Goal: Task Accomplishment & Management: Use online tool/utility

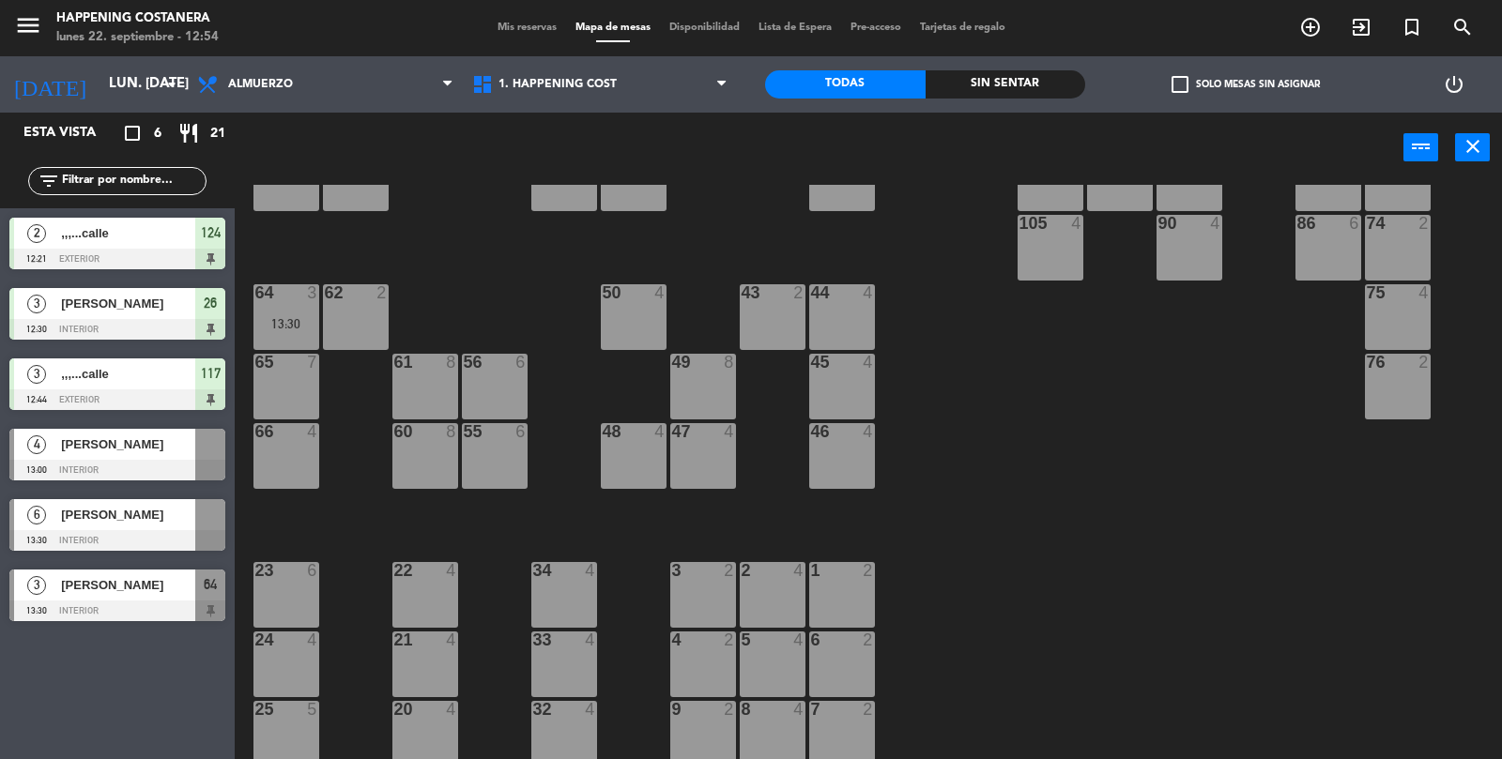
scroll to position [354, 0]
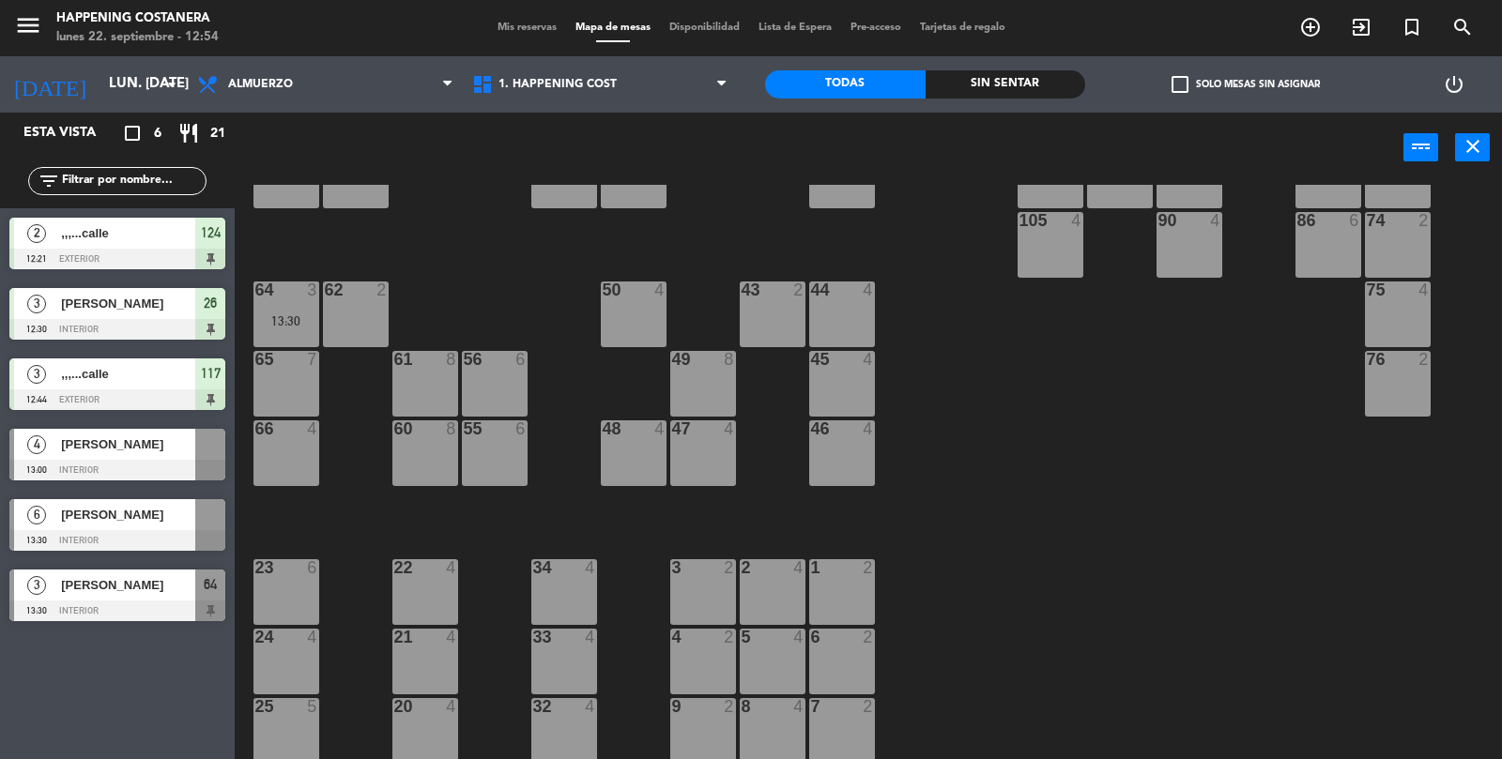
click at [287, 297] on div at bounding box center [285, 290] width 31 height 17
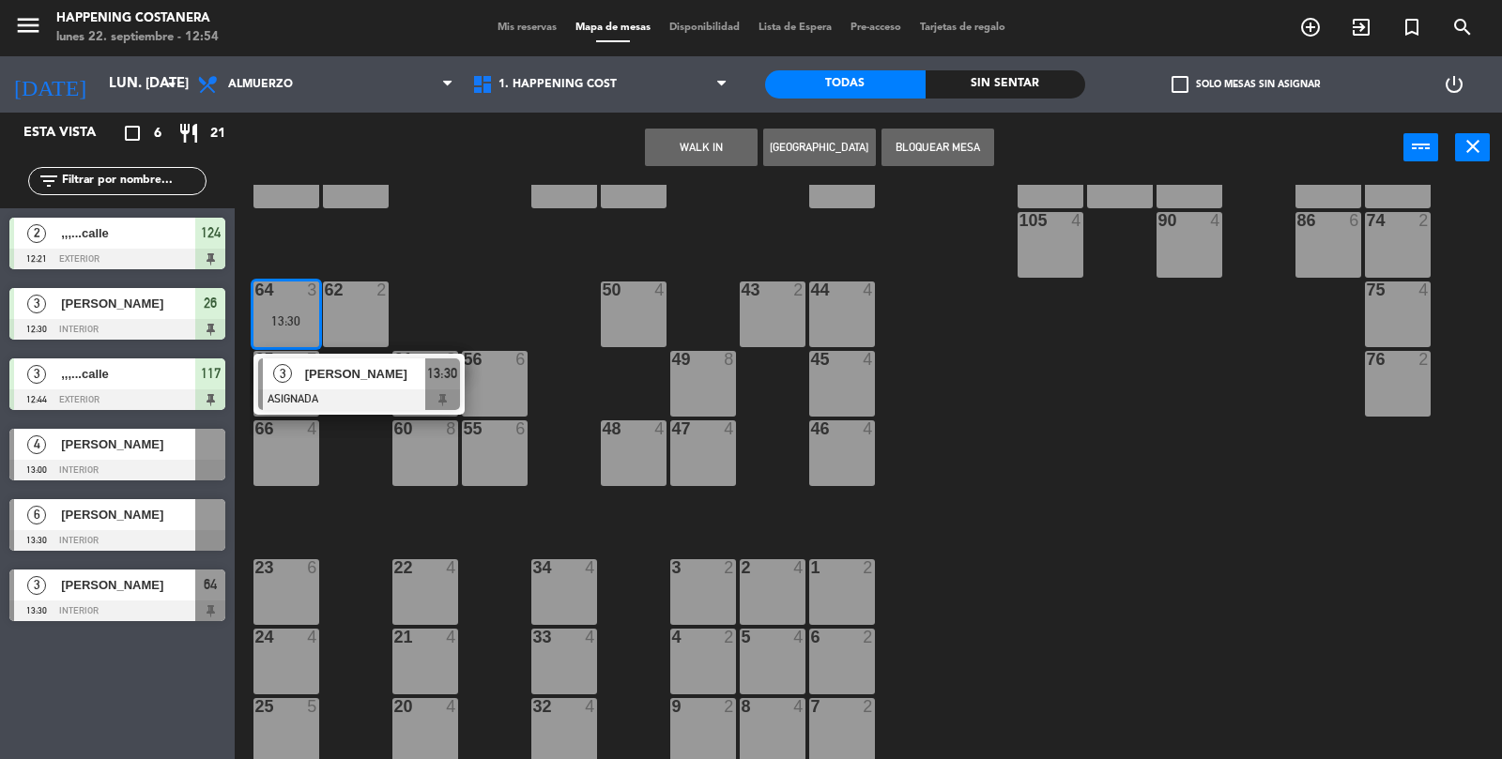
click at [297, 471] on div "66 4" at bounding box center [286, 453] width 66 height 66
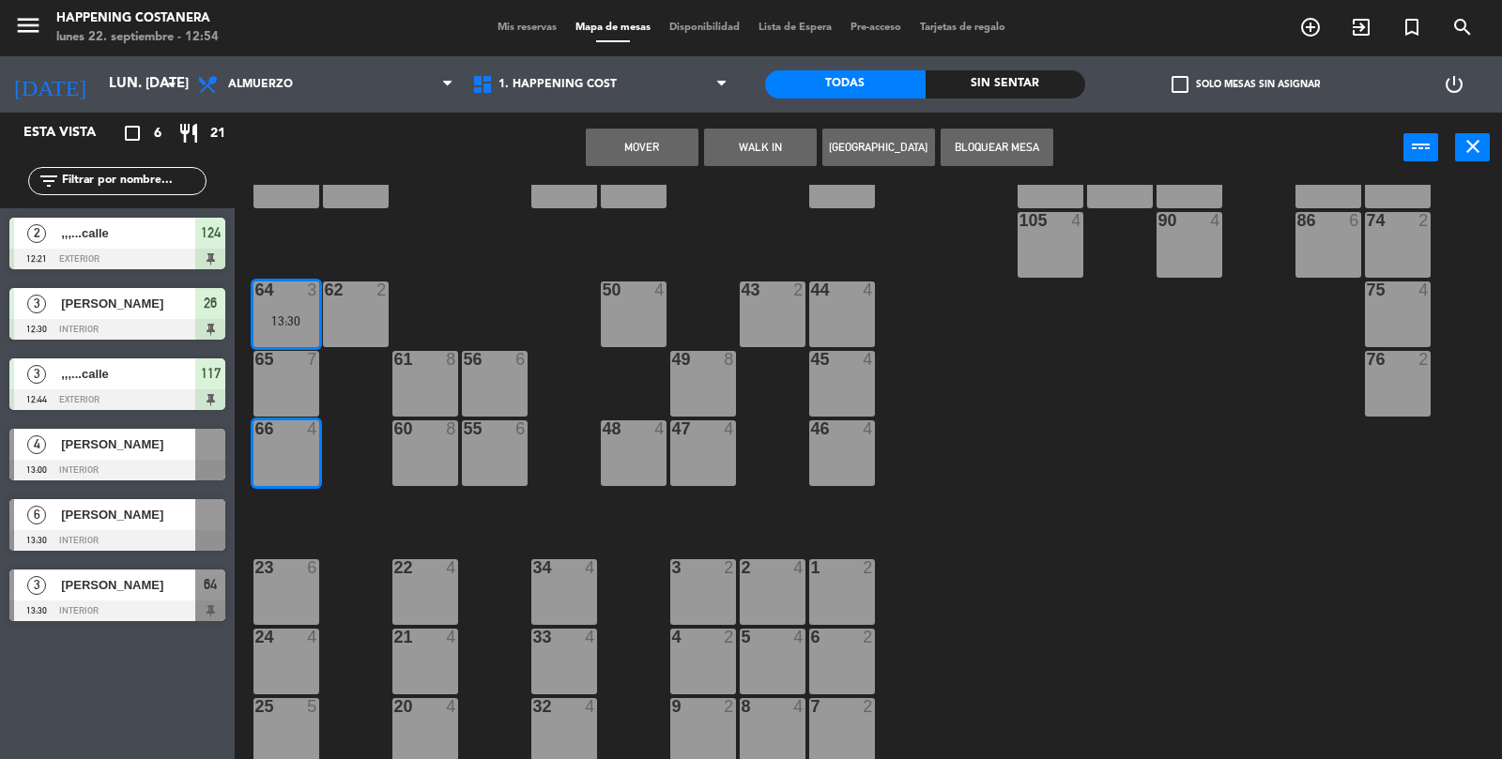
click at [650, 152] on button "Mover" at bounding box center [642, 148] width 113 height 38
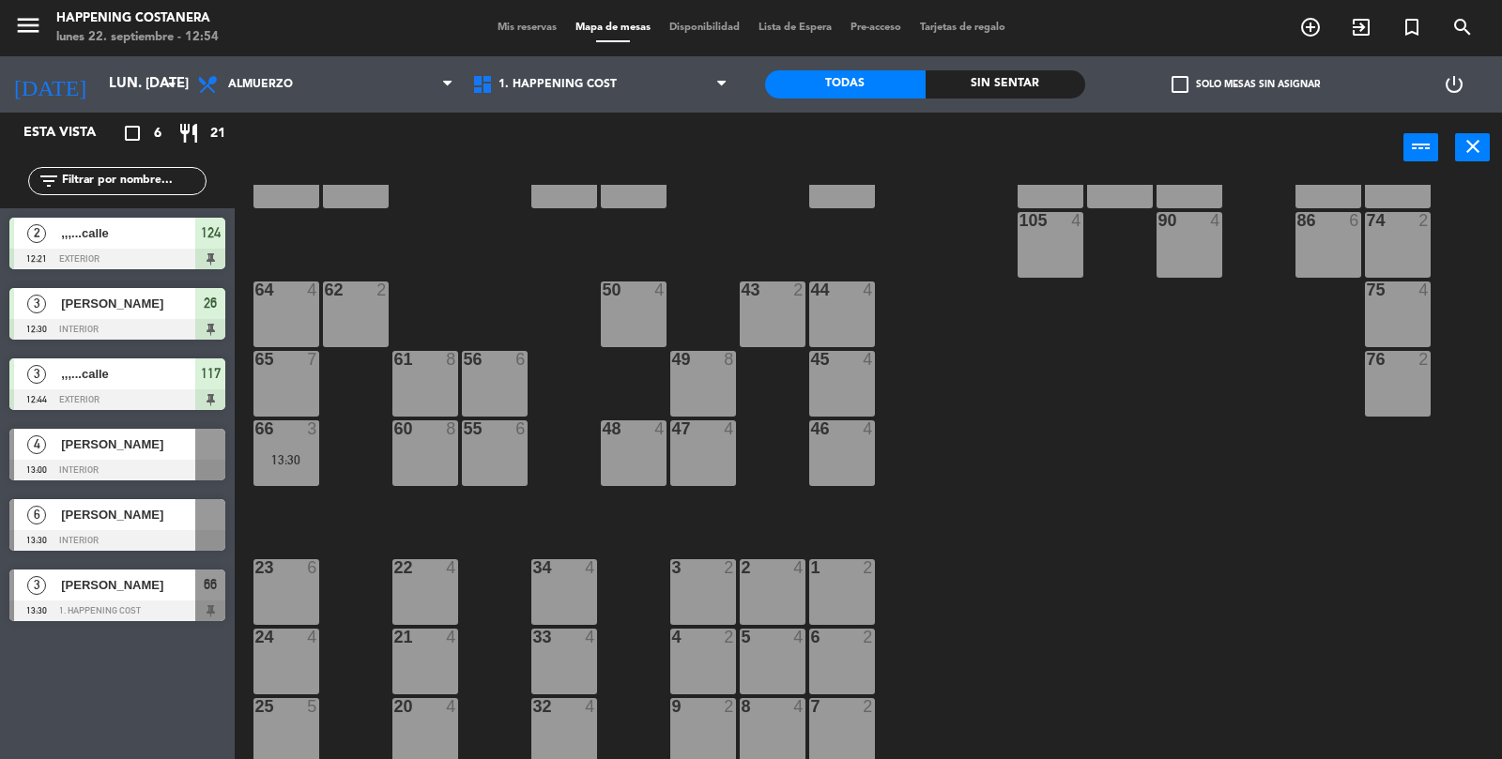
click at [282, 315] on div "64 4" at bounding box center [286, 315] width 66 height 66
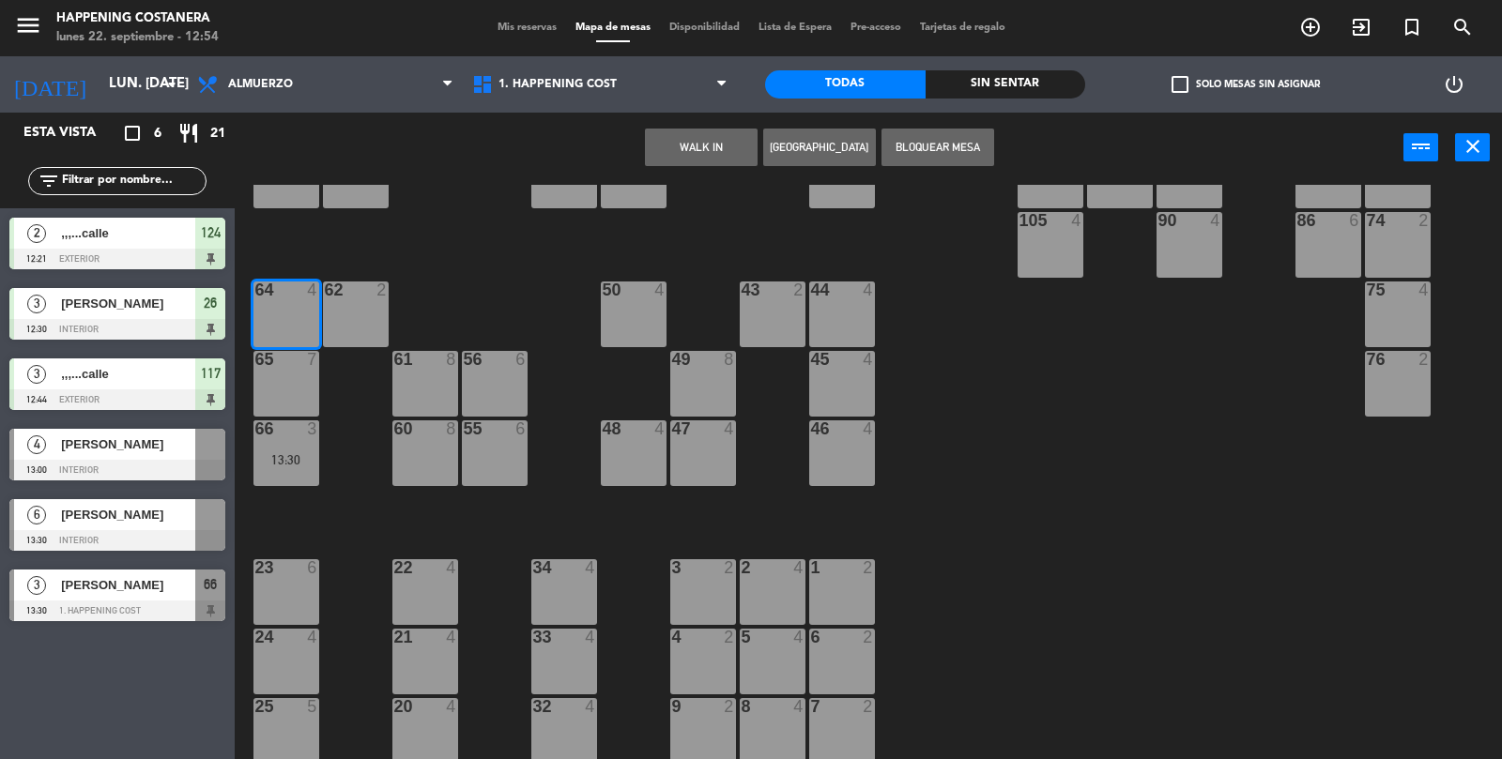
click at [698, 150] on button "WALK IN" at bounding box center [701, 148] width 113 height 38
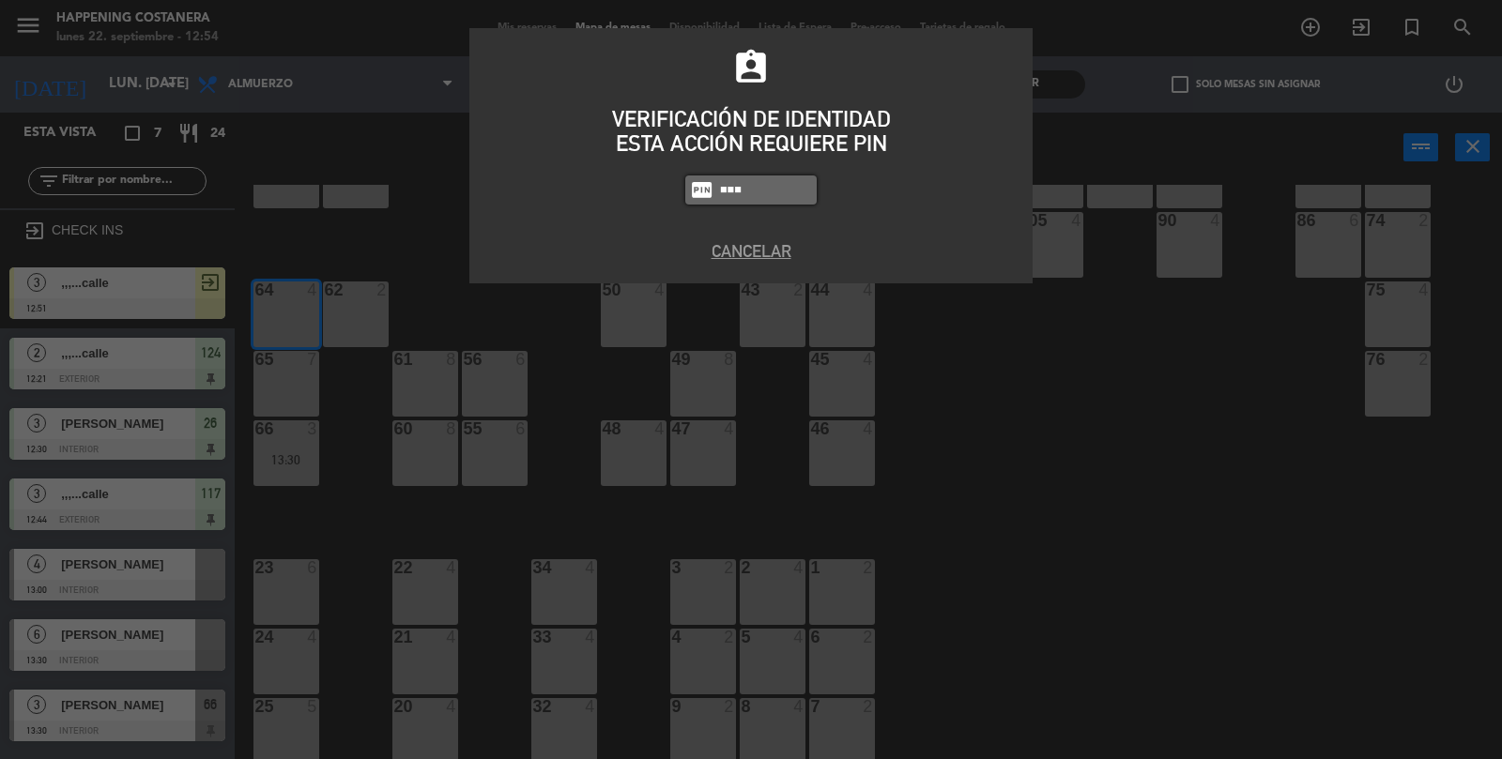
type input "8116"
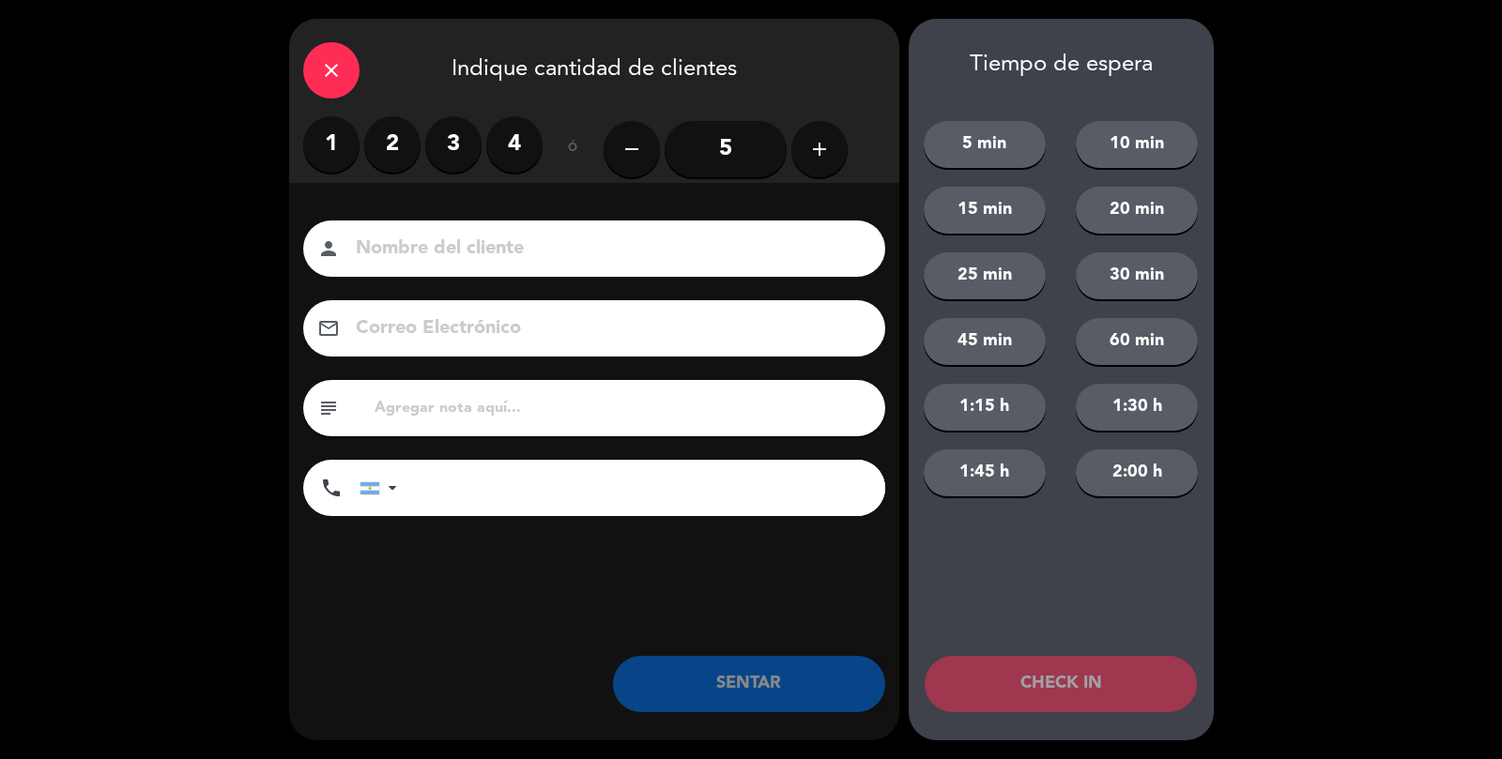
click at [388, 148] on label "2" at bounding box center [392, 144] width 56 height 56
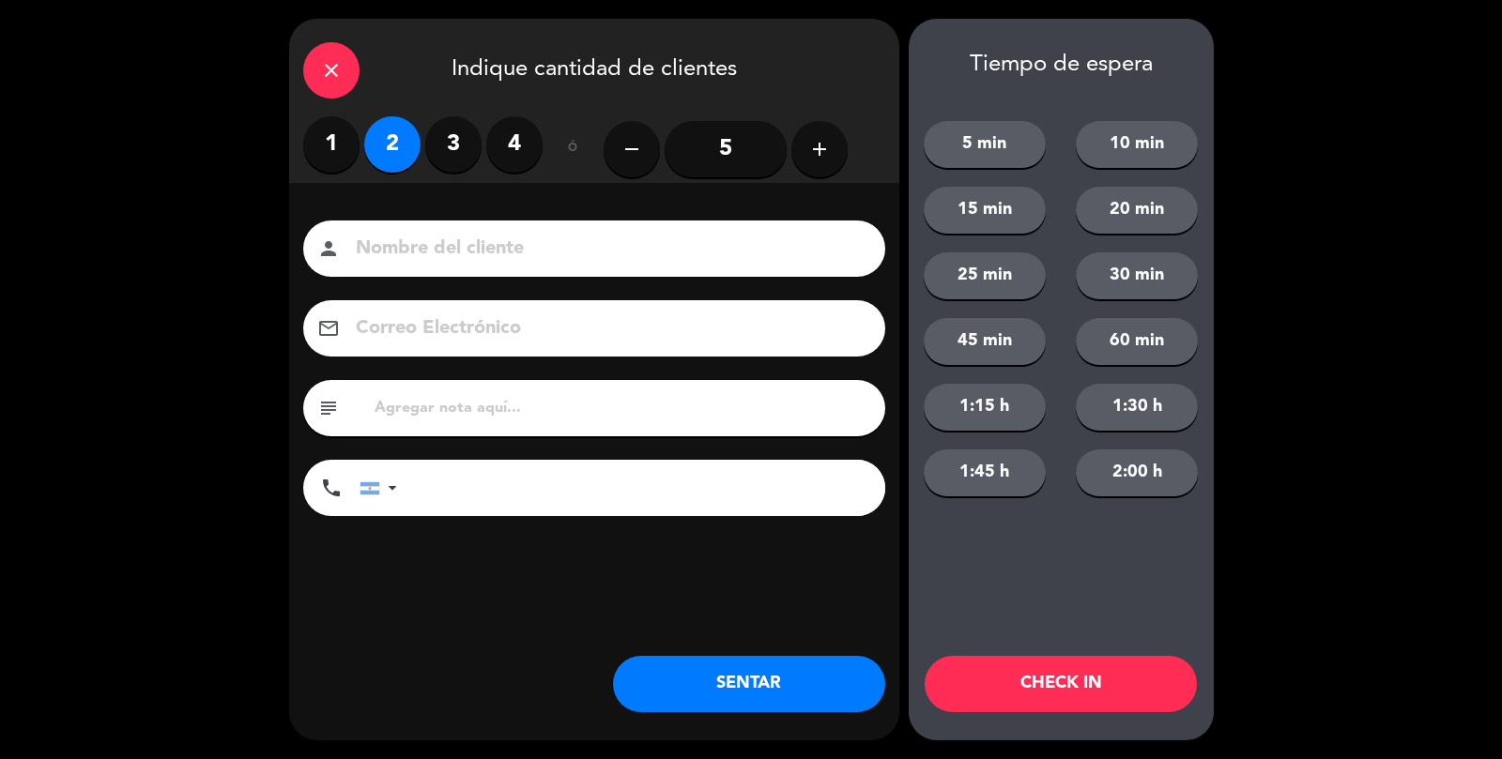
click at [422, 252] on input at bounding box center [607, 249] width 507 height 33
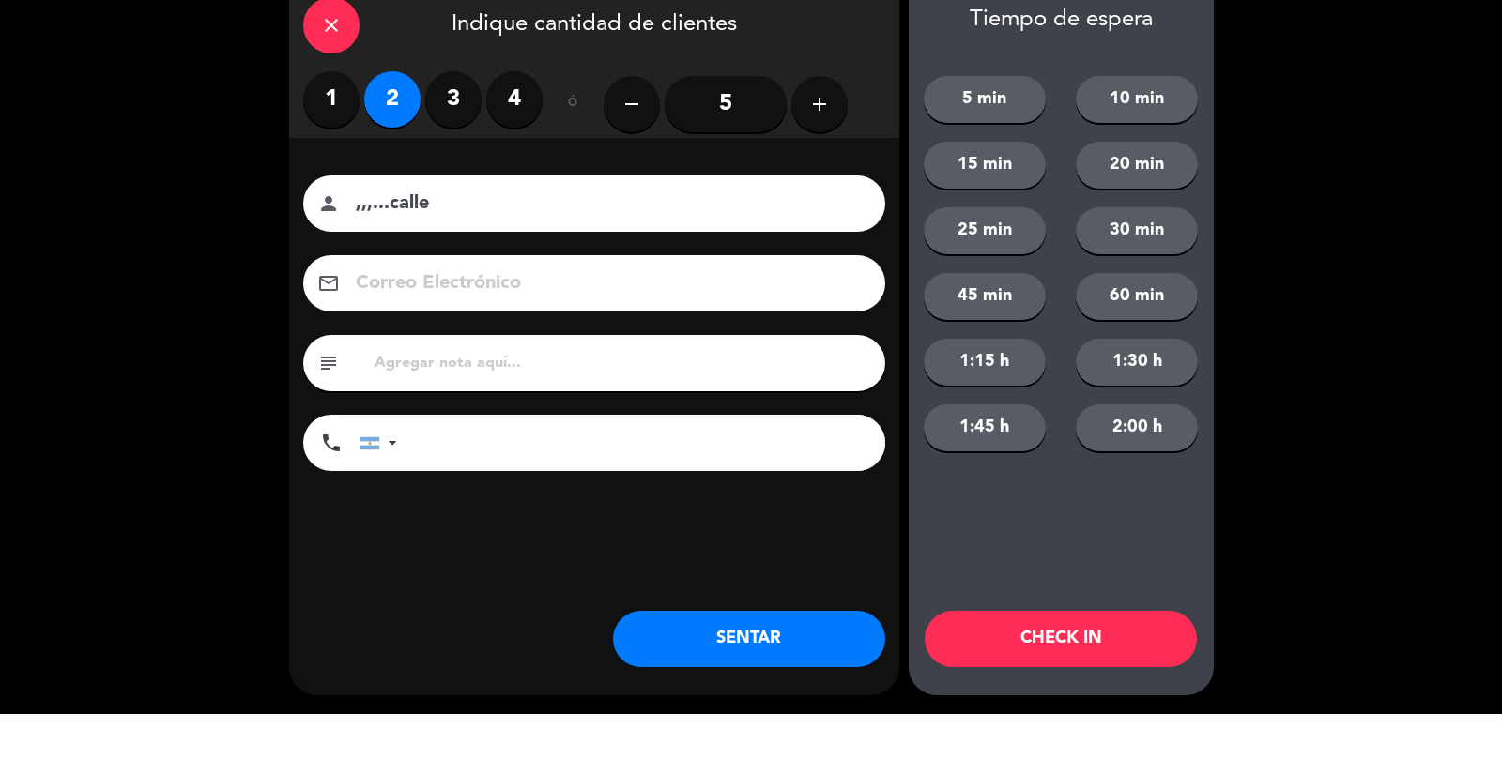
type input ",,,...calle"
click at [766, 686] on button "SENTAR" at bounding box center [749, 684] width 272 height 56
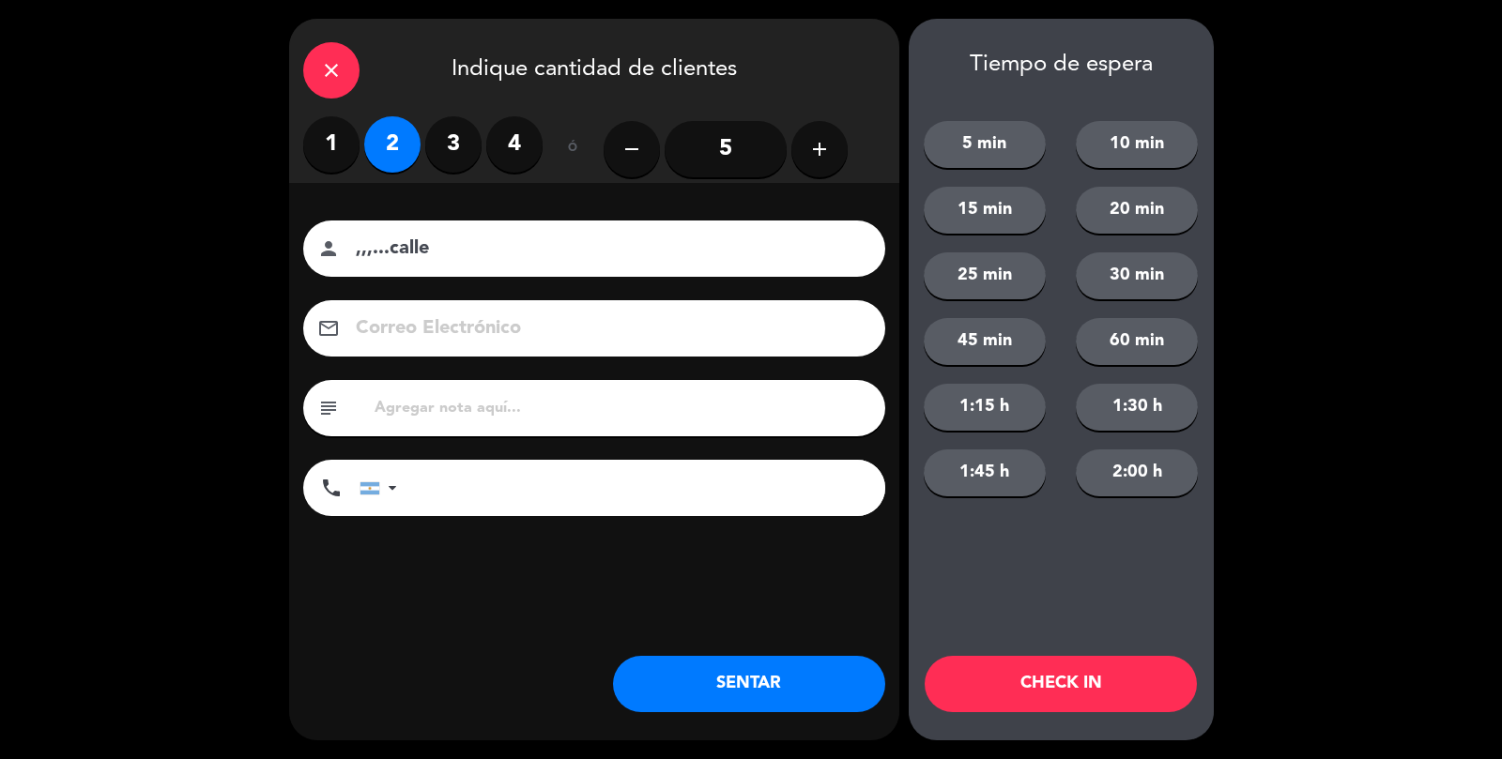
click at [797, 723] on div "close Indique cantidad de clientes 1 2 3 4 ó remove 5 add Nombre del cliente pe…" at bounding box center [594, 380] width 610 height 722
click at [802, 731] on div "close Indique cantidad de clientes 1 2 3 4 ó remove 5 add Nombre del cliente pe…" at bounding box center [594, 380] width 610 height 722
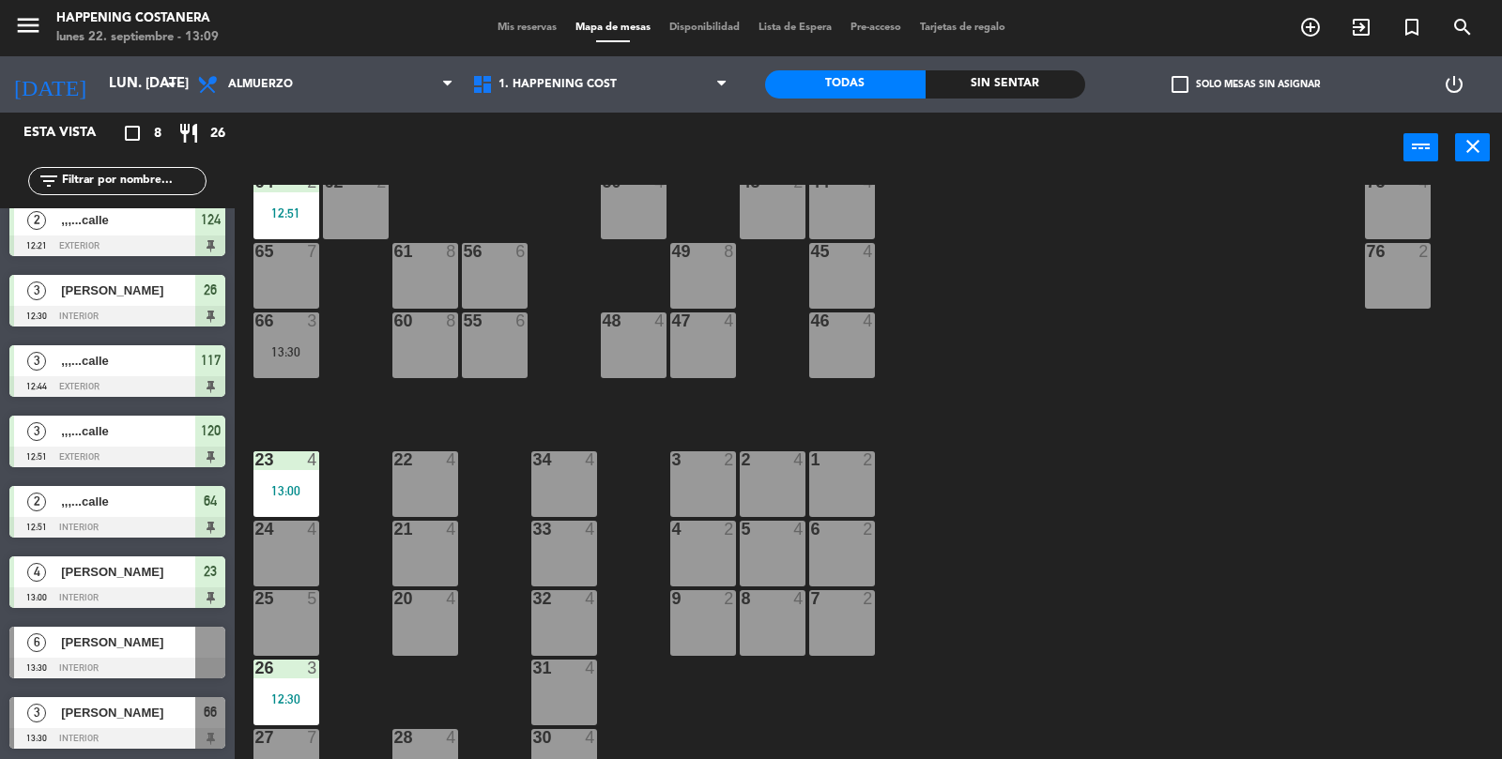
scroll to position [495, 0]
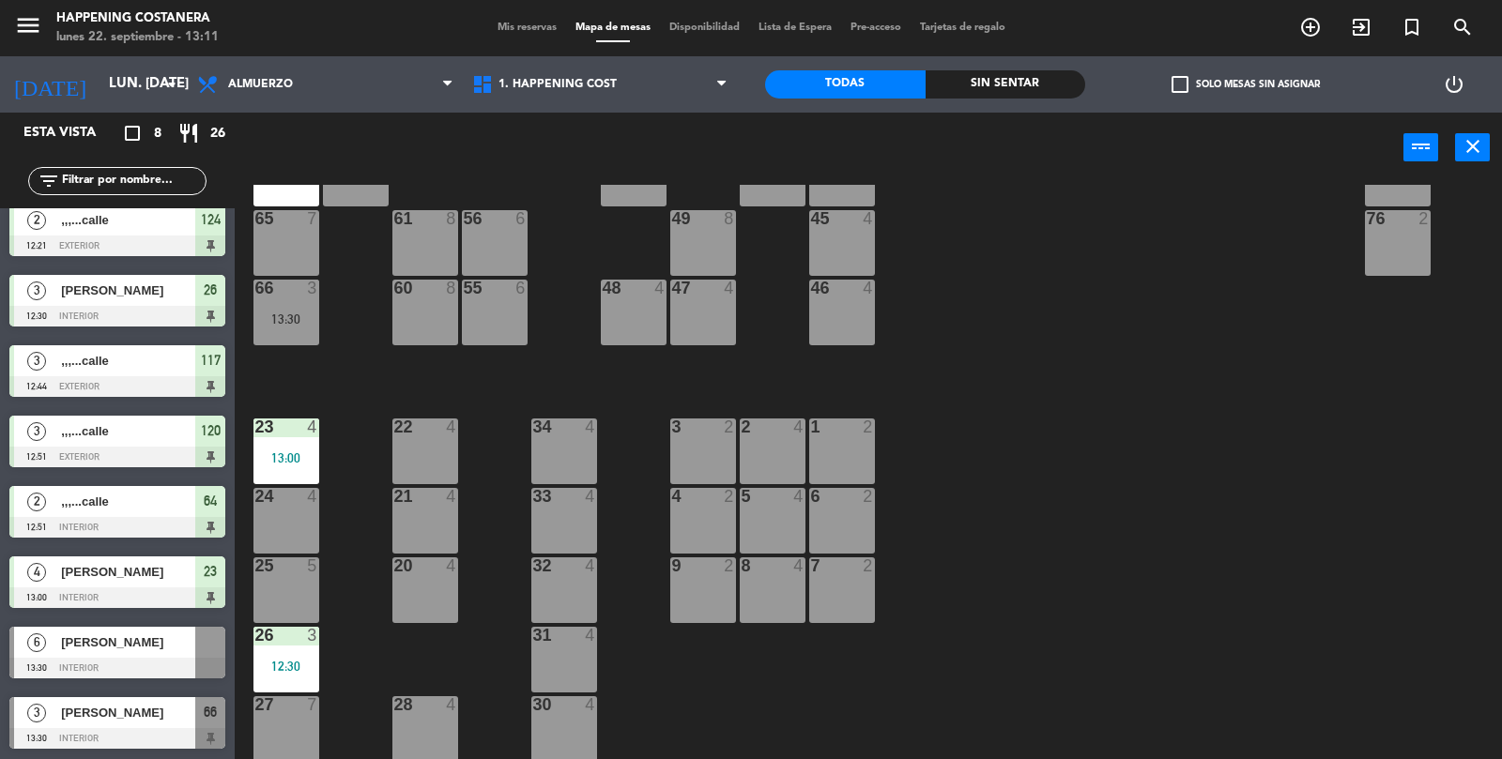
click at [557, 587] on div "32 4" at bounding box center [564, 590] width 66 height 66
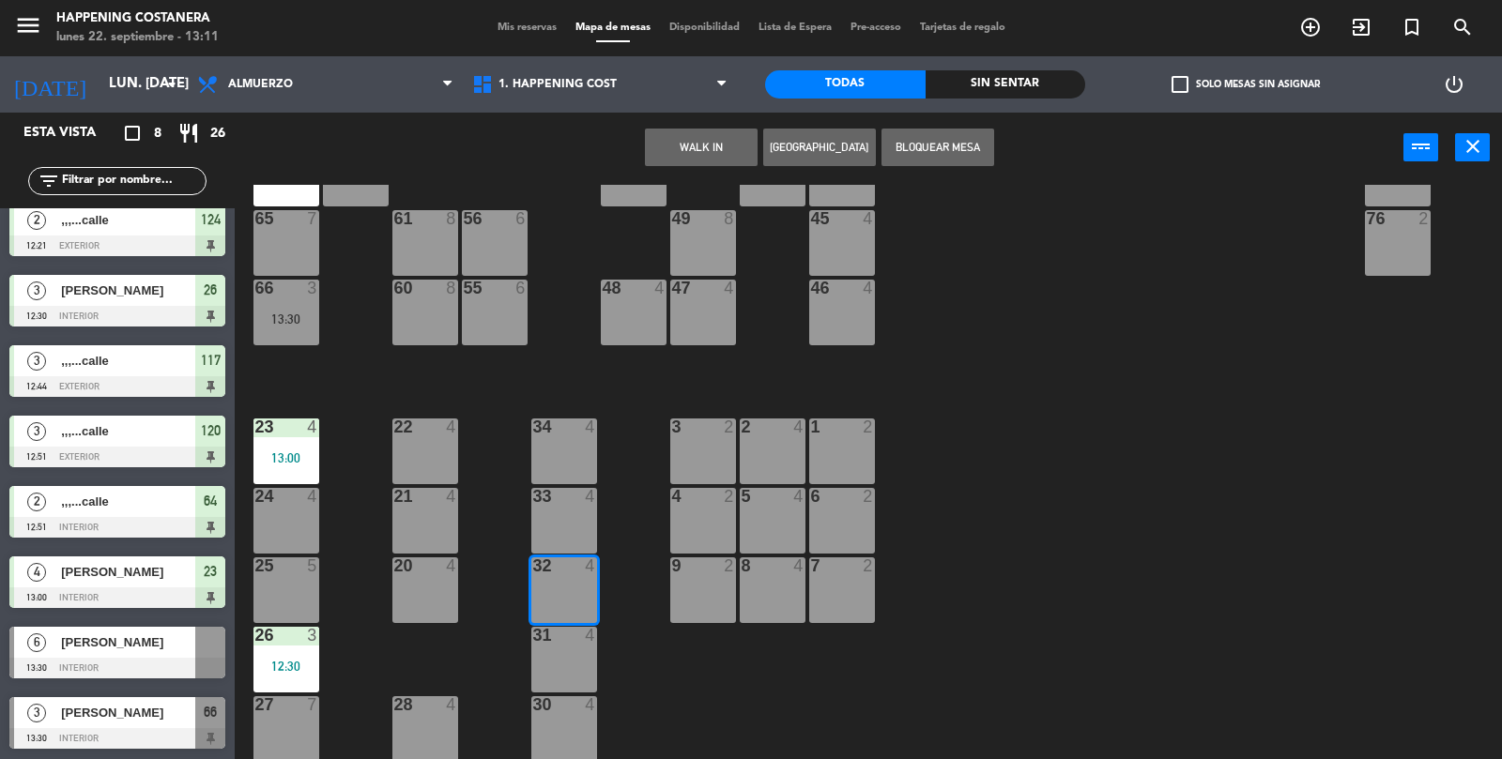
click at [704, 143] on button "WALK IN" at bounding box center [701, 148] width 113 height 38
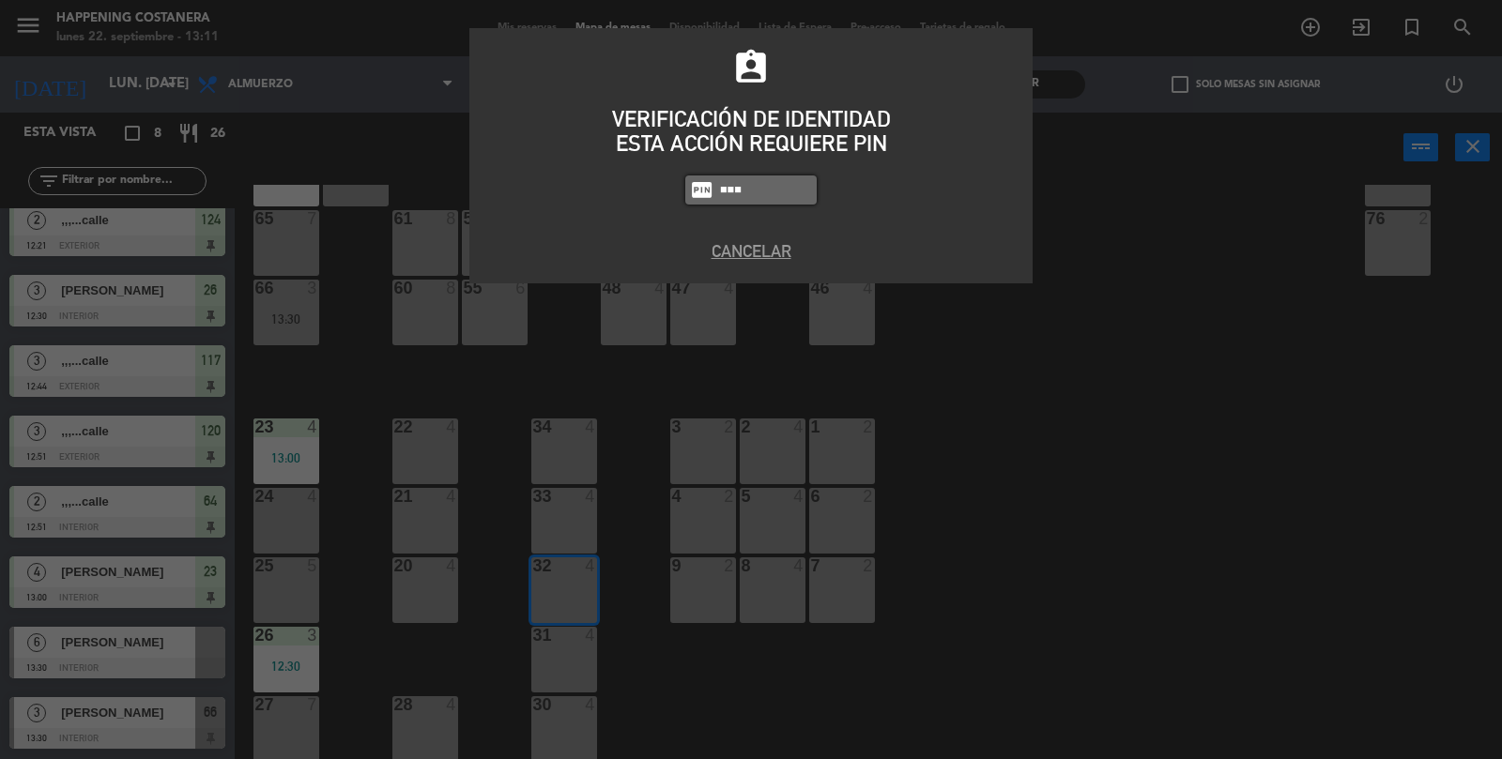
type input "8116"
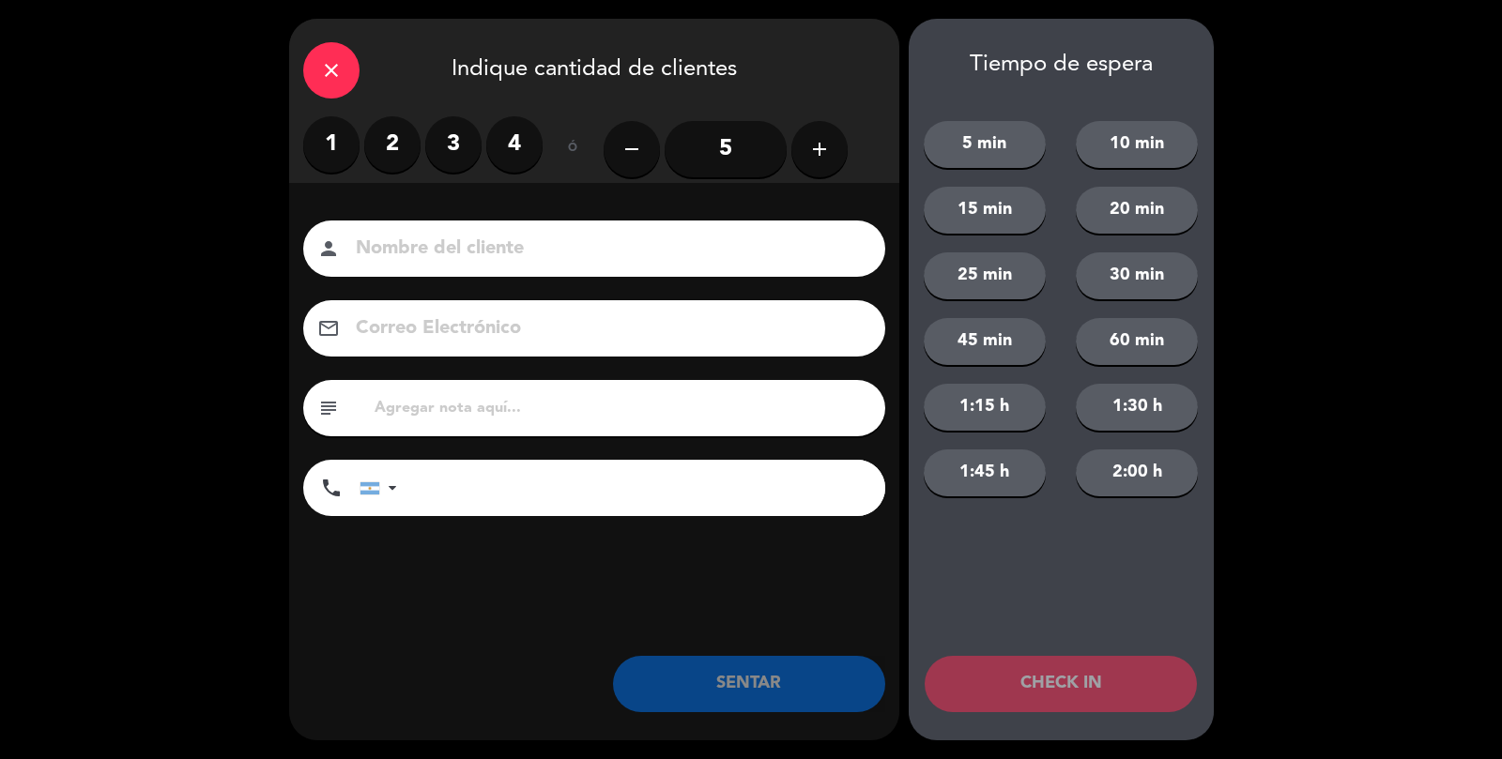
click at [395, 135] on label "2" at bounding box center [392, 144] width 56 height 56
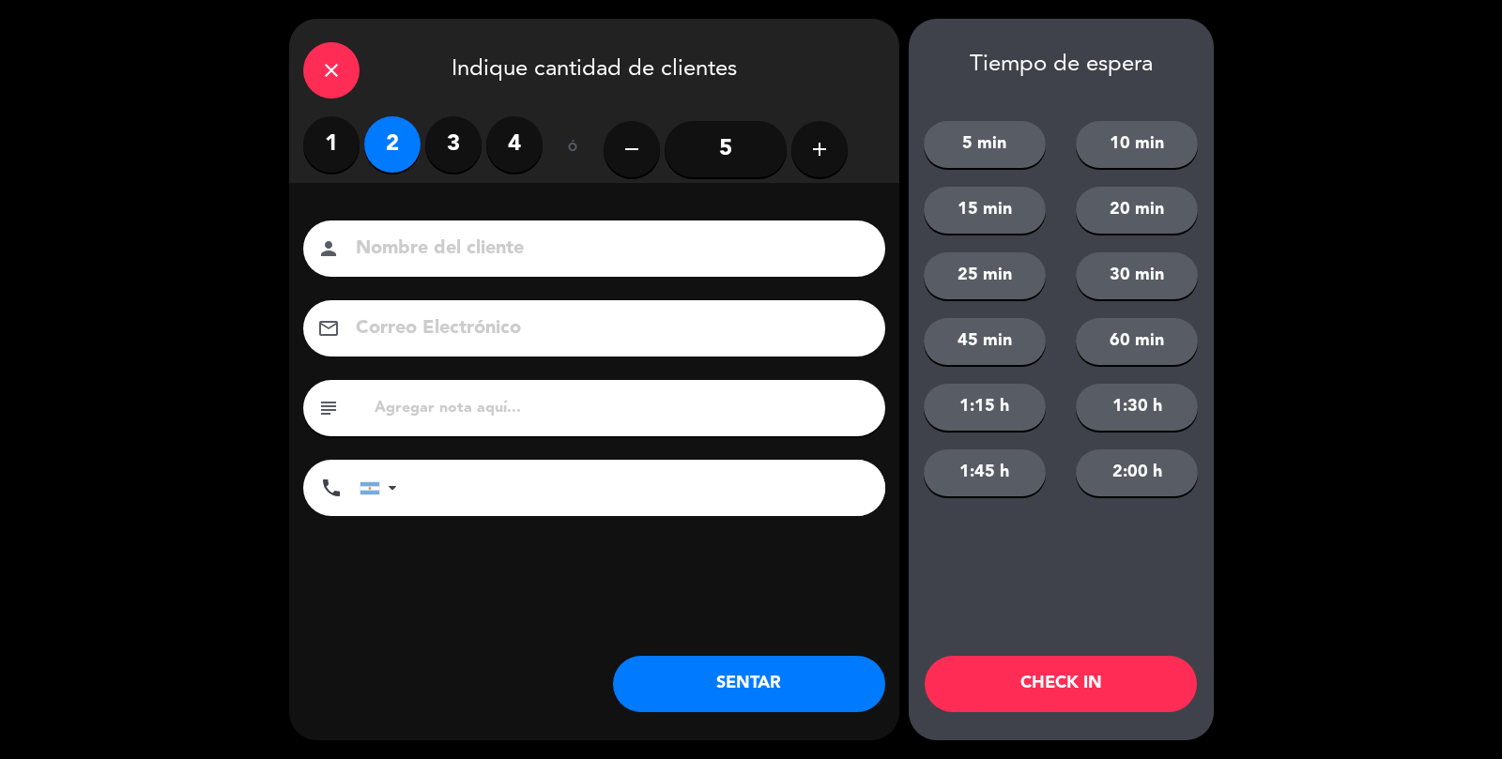
click at [461, 257] on input at bounding box center [607, 249] width 507 height 33
type input ",,,...calle"
click at [811, 688] on button "SENTAR" at bounding box center [749, 684] width 272 height 56
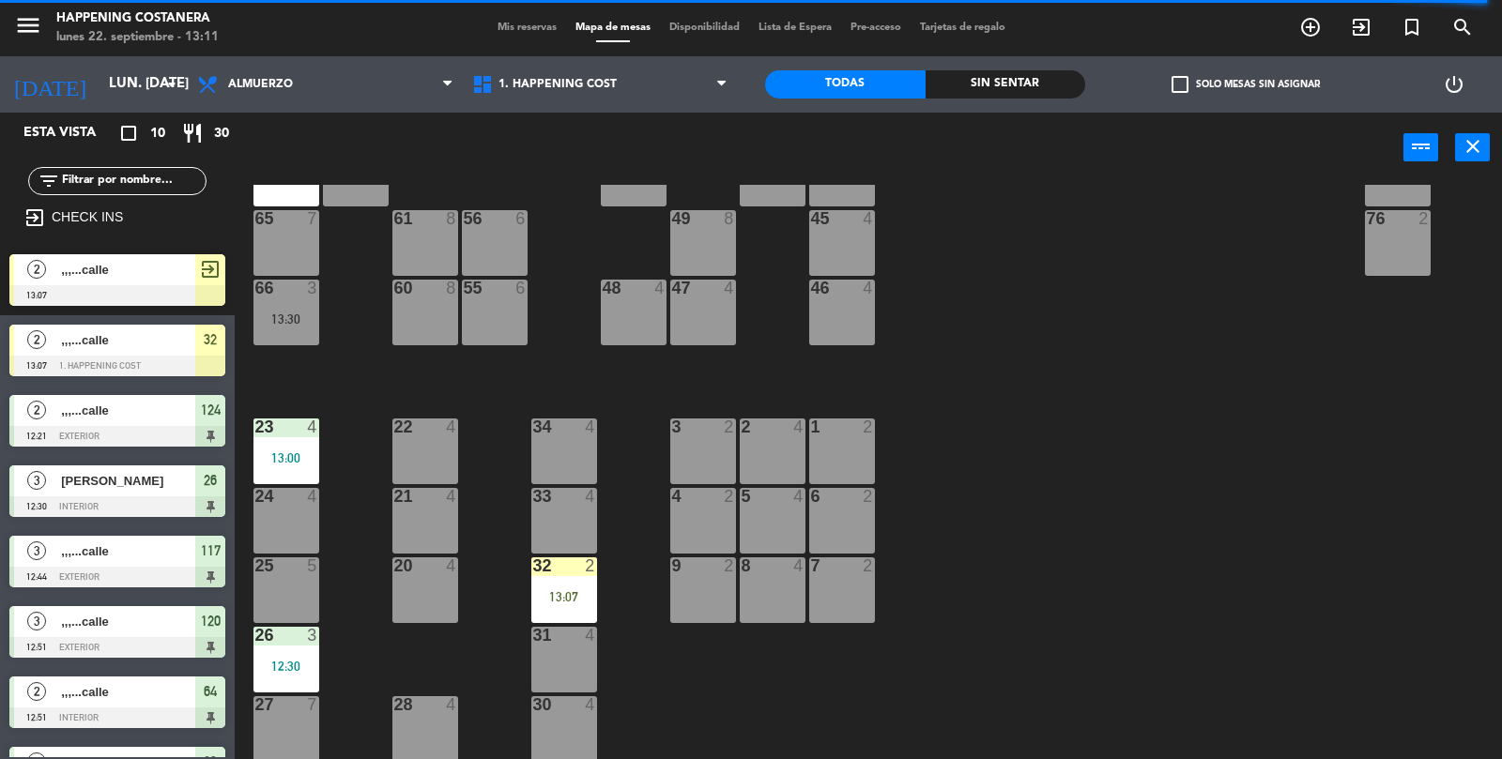
click at [287, 521] on div "24 4" at bounding box center [286, 521] width 66 height 66
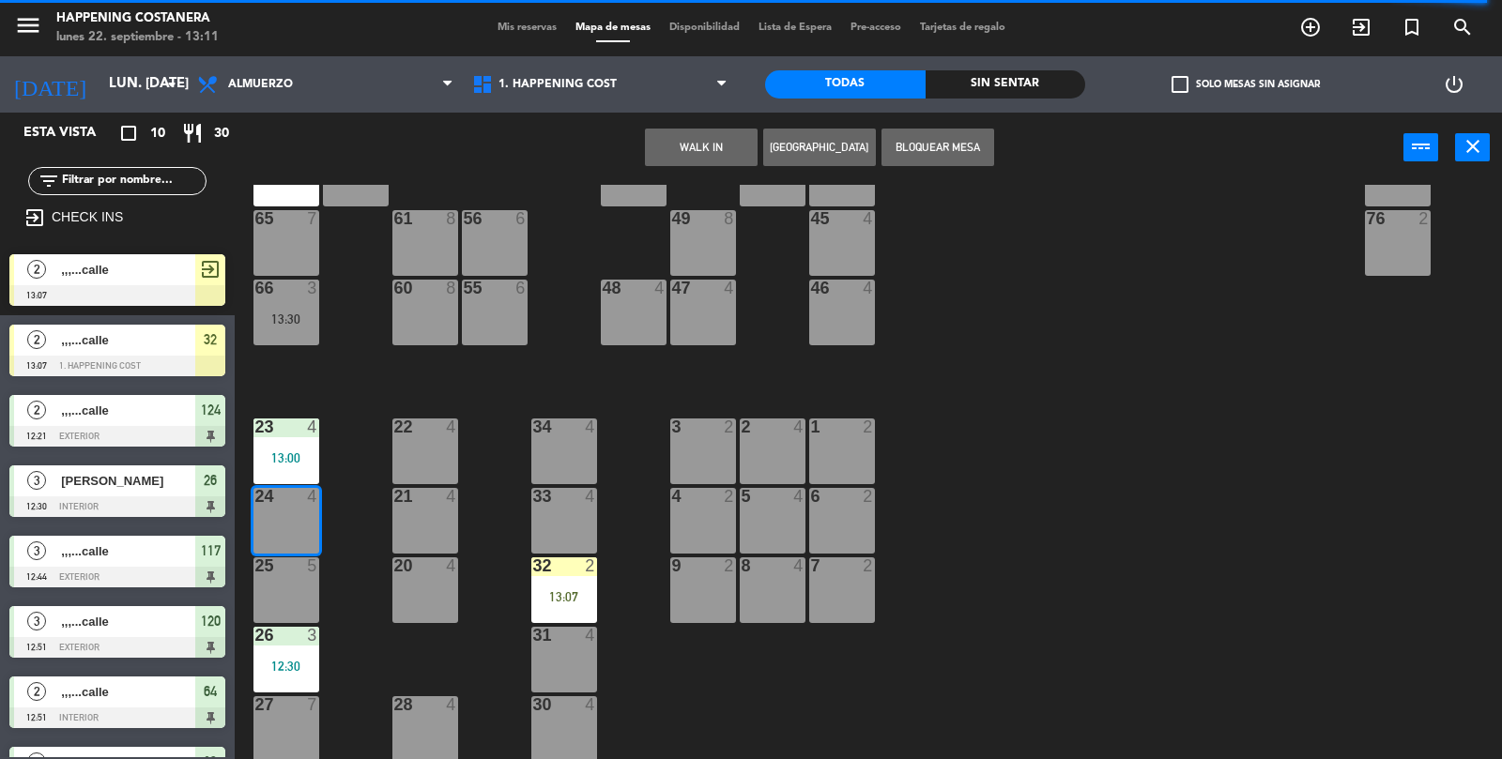
click at [712, 136] on button "WALK IN" at bounding box center [701, 148] width 113 height 38
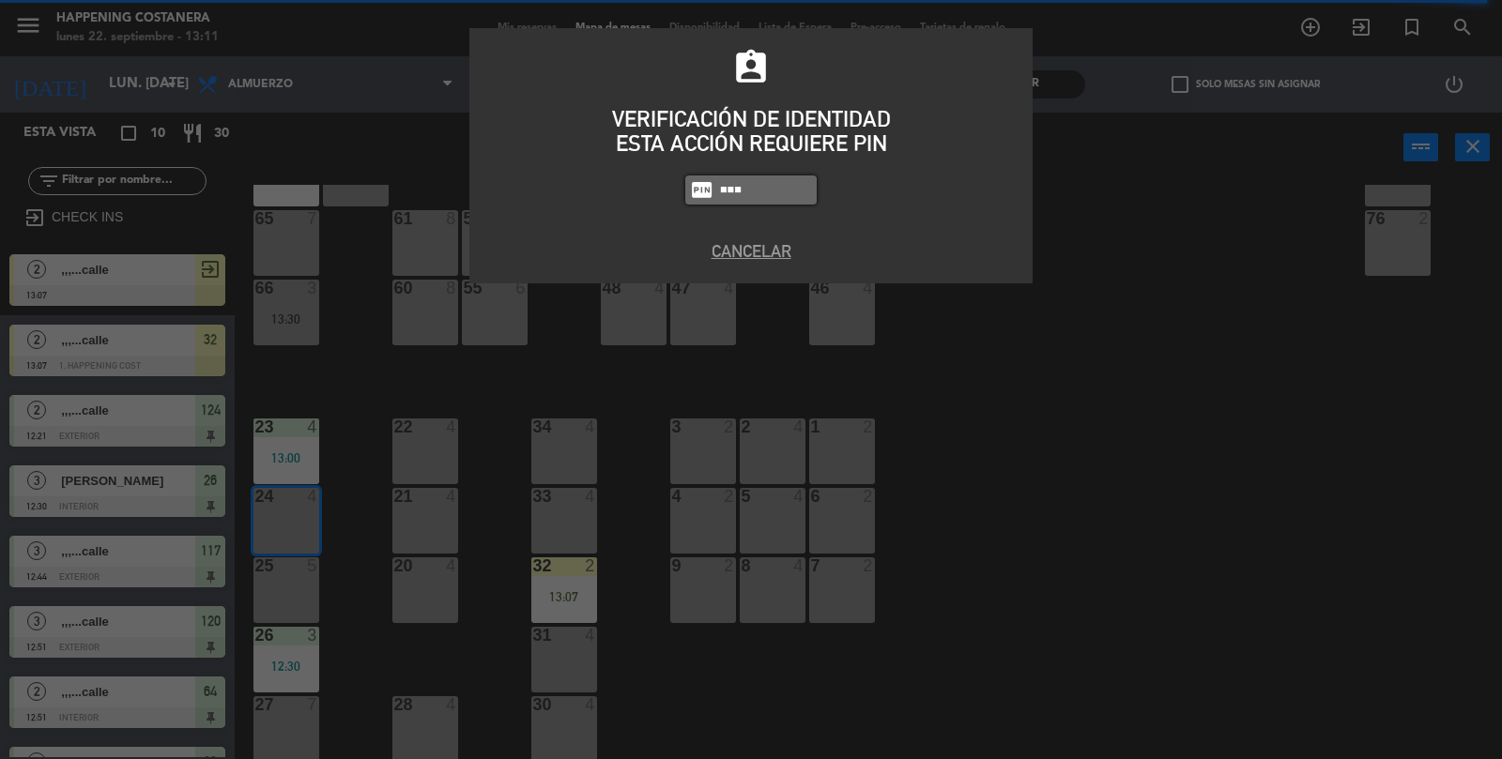
type input "8116"
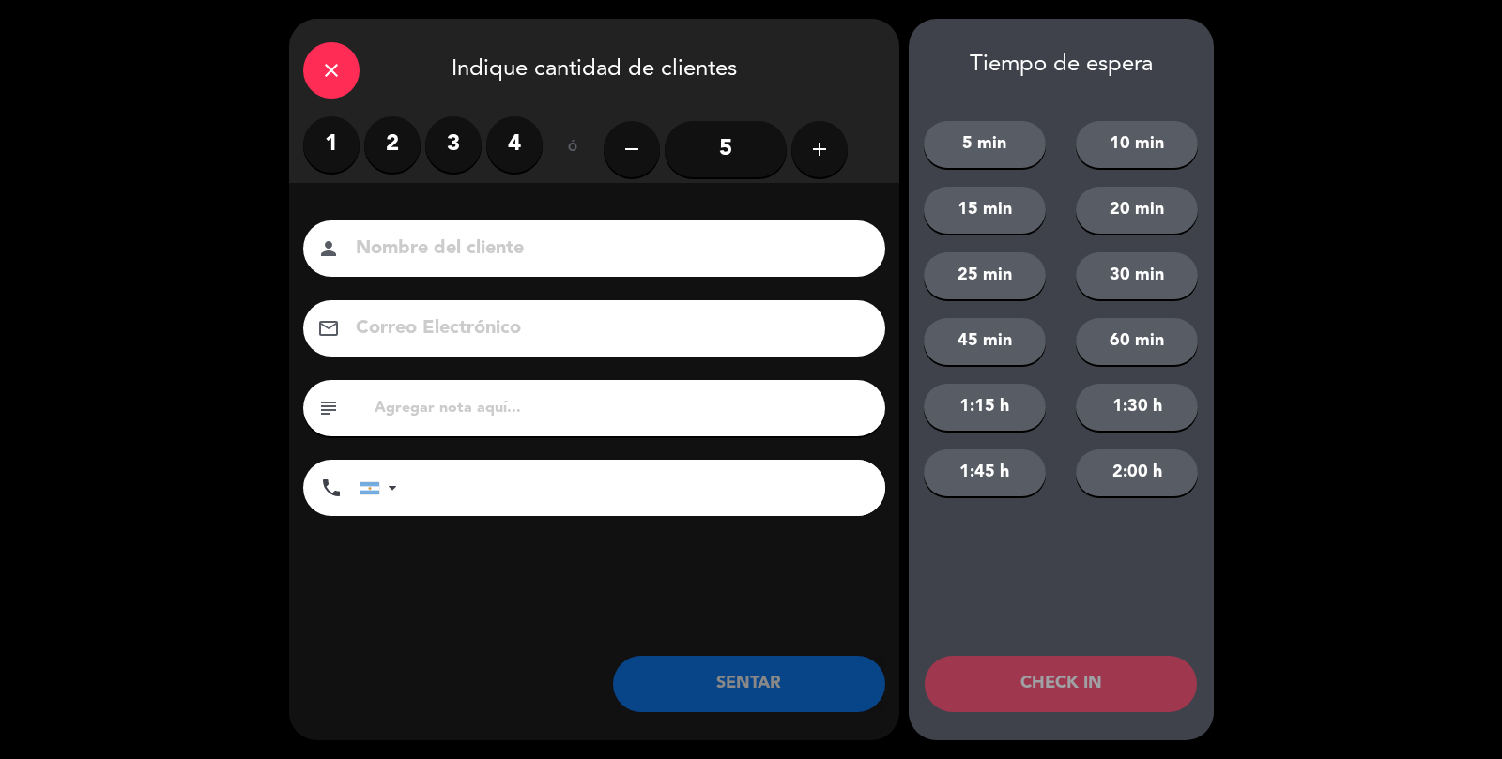
click at [455, 146] on label "3" at bounding box center [453, 144] width 56 height 56
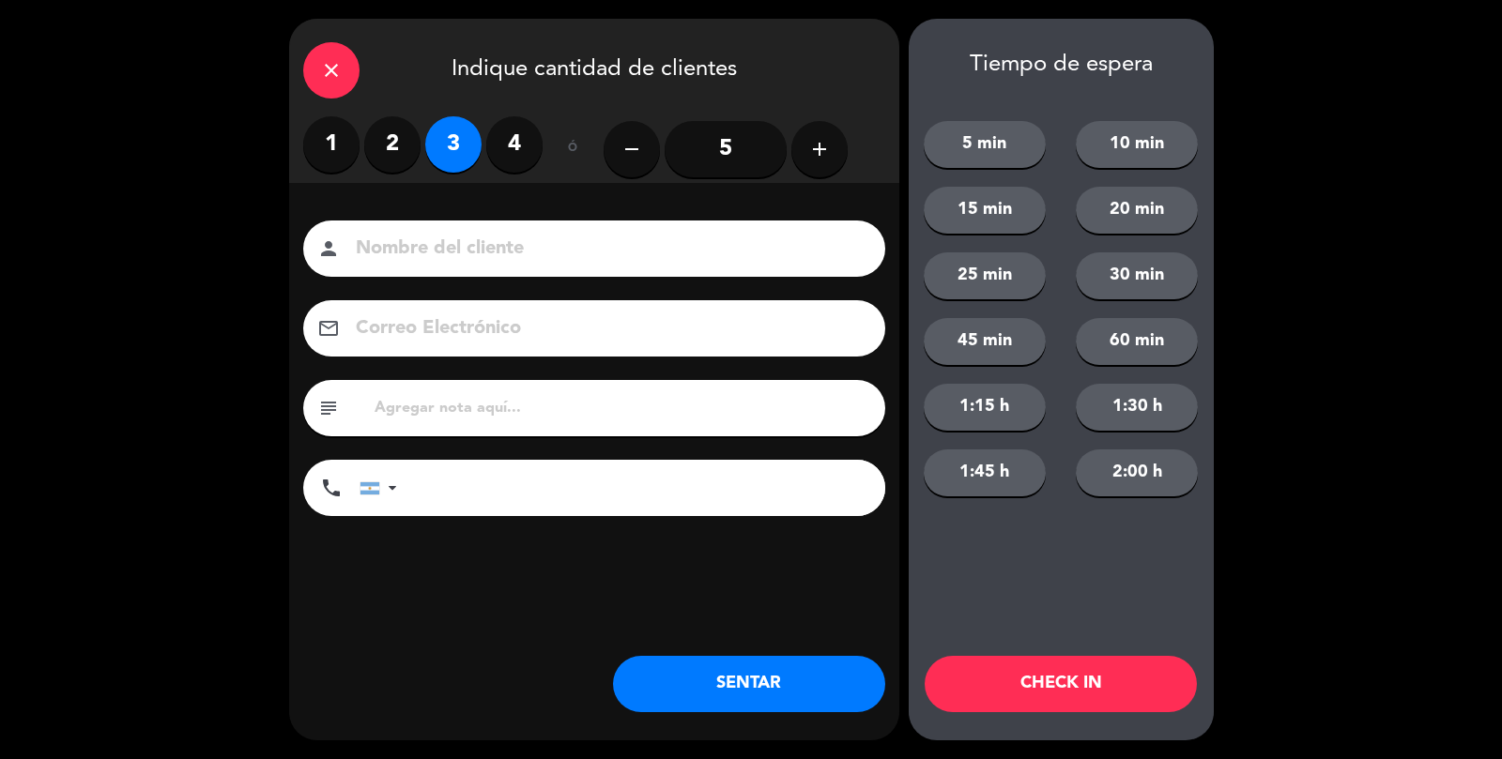
click at [408, 246] on input at bounding box center [607, 249] width 507 height 33
type input ",,,...[PERSON_NAME]"
click at [747, 682] on button "SENTAR" at bounding box center [749, 684] width 272 height 56
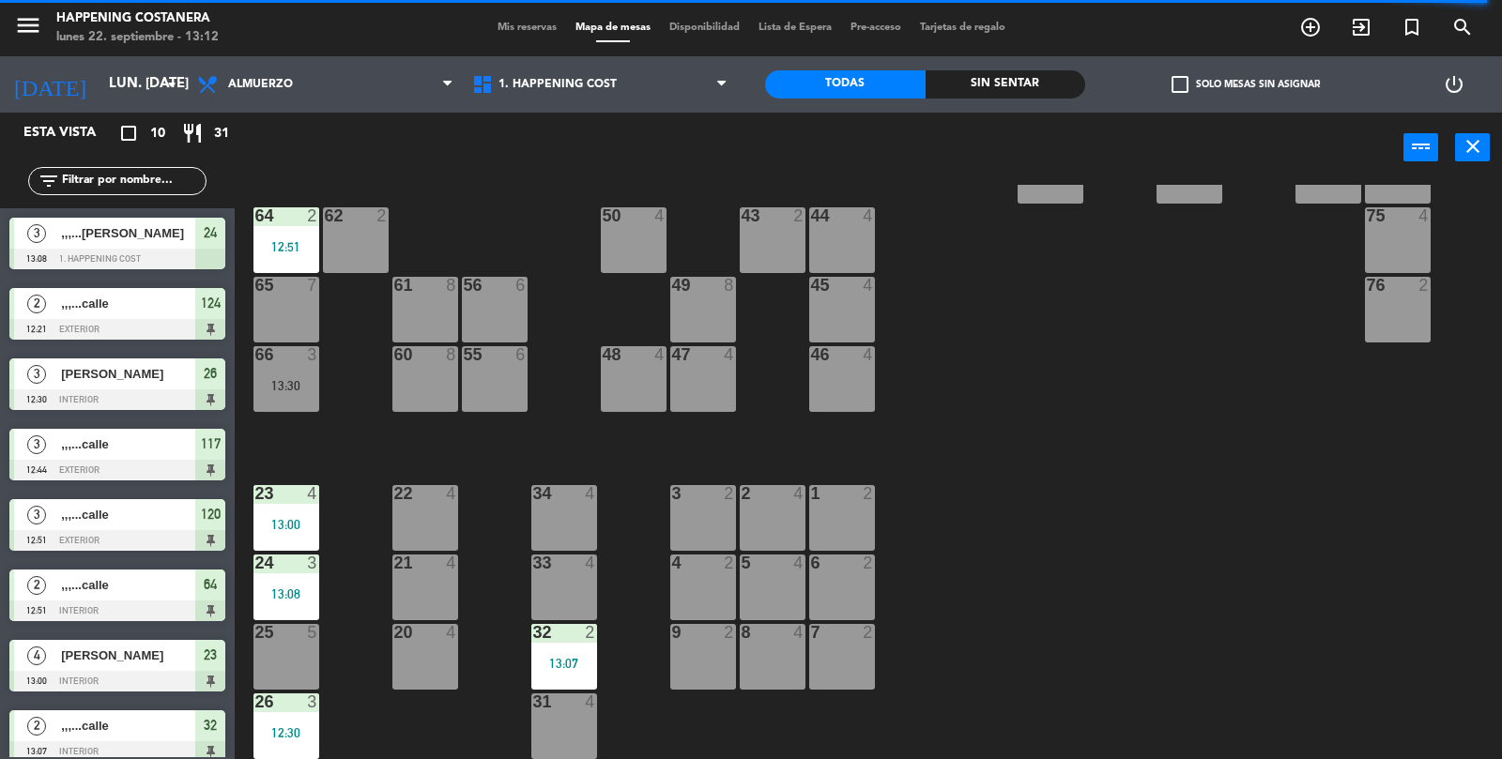
scroll to position [347, 0]
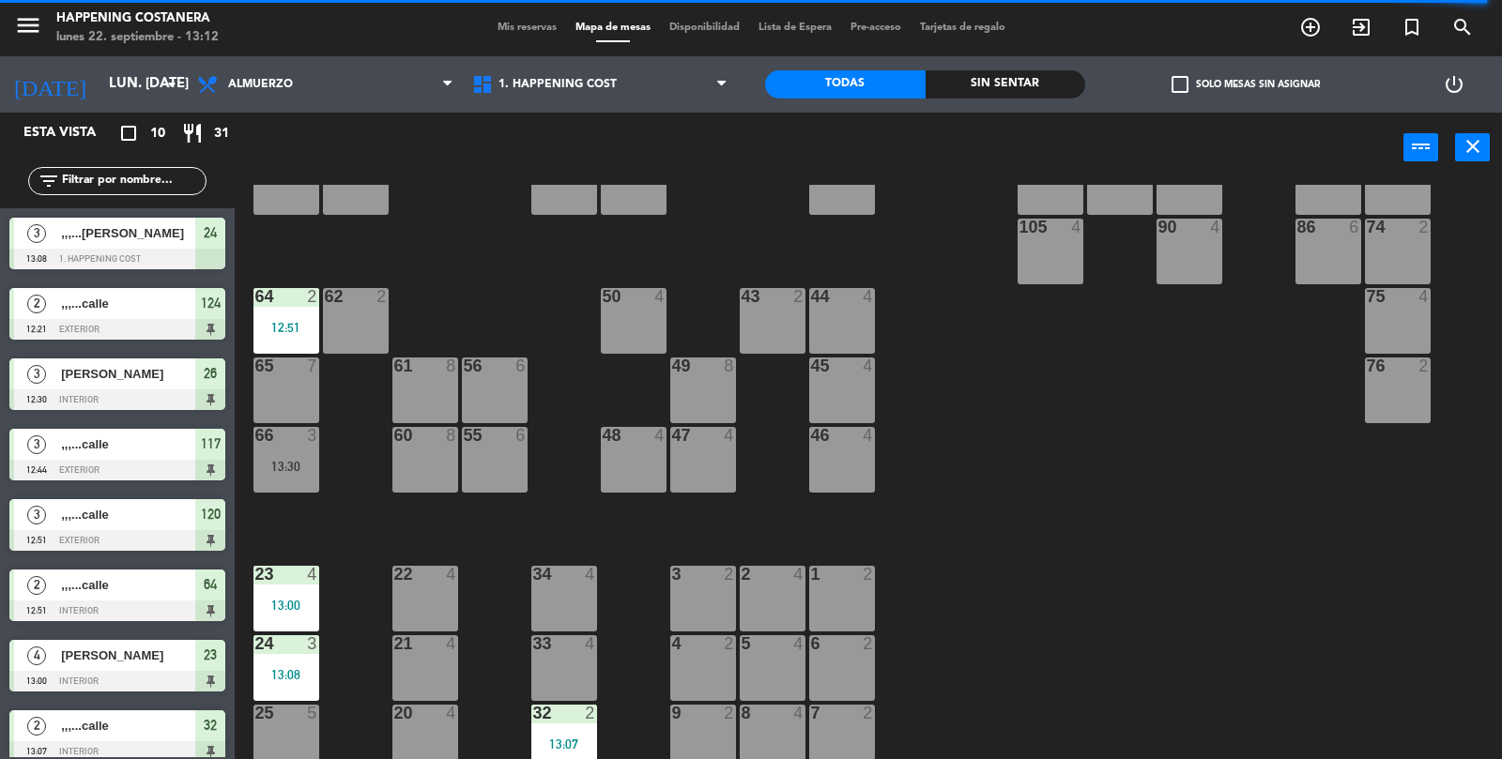
click at [849, 389] on div "45 4" at bounding box center [842, 391] width 66 height 66
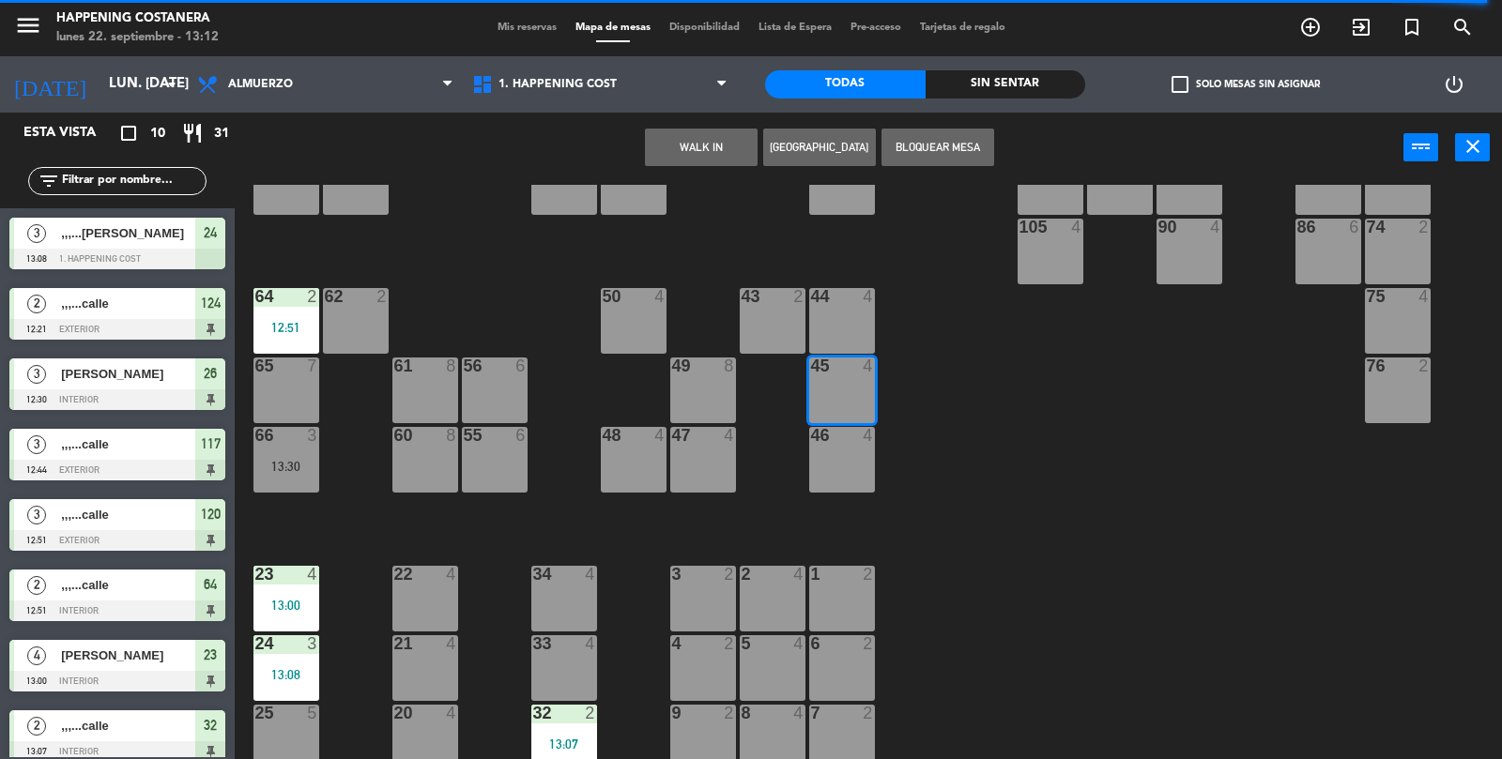
click at [710, 145] on button "WALK IN" at bounding box center [701, 148] width 113 height 38
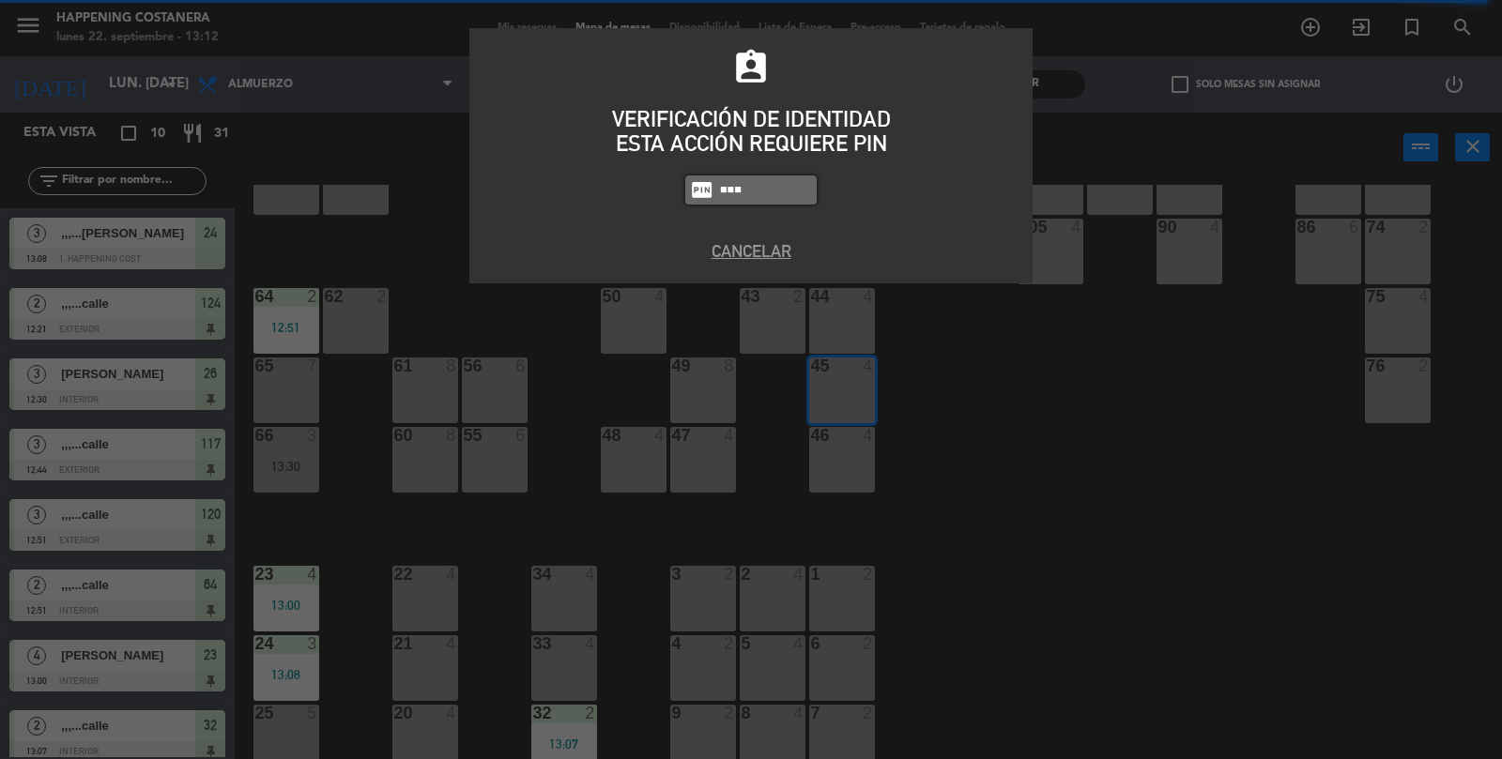
type input "8116"
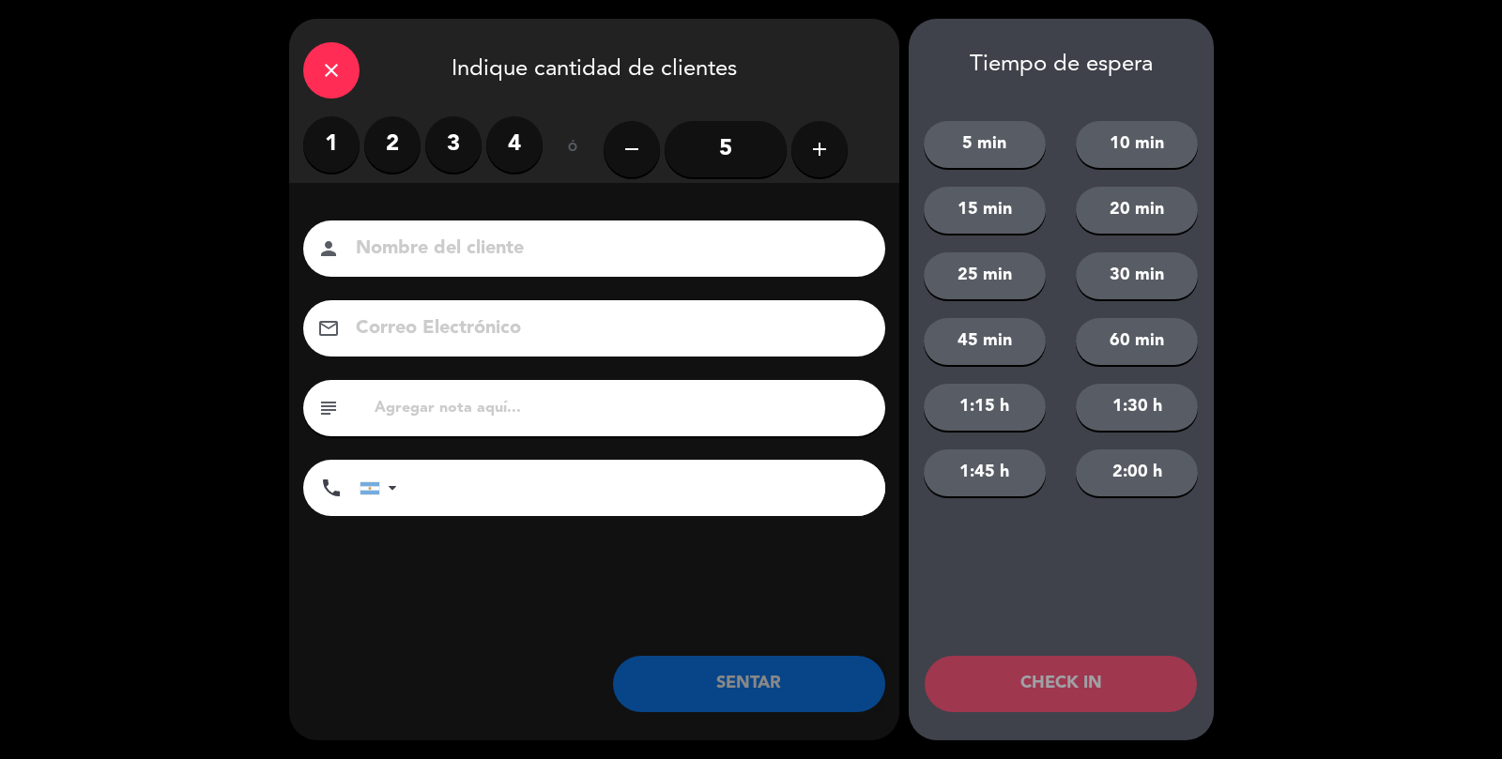
click at [395, 129] on label "2" at bounding box center [392, 144] width 56 height 56
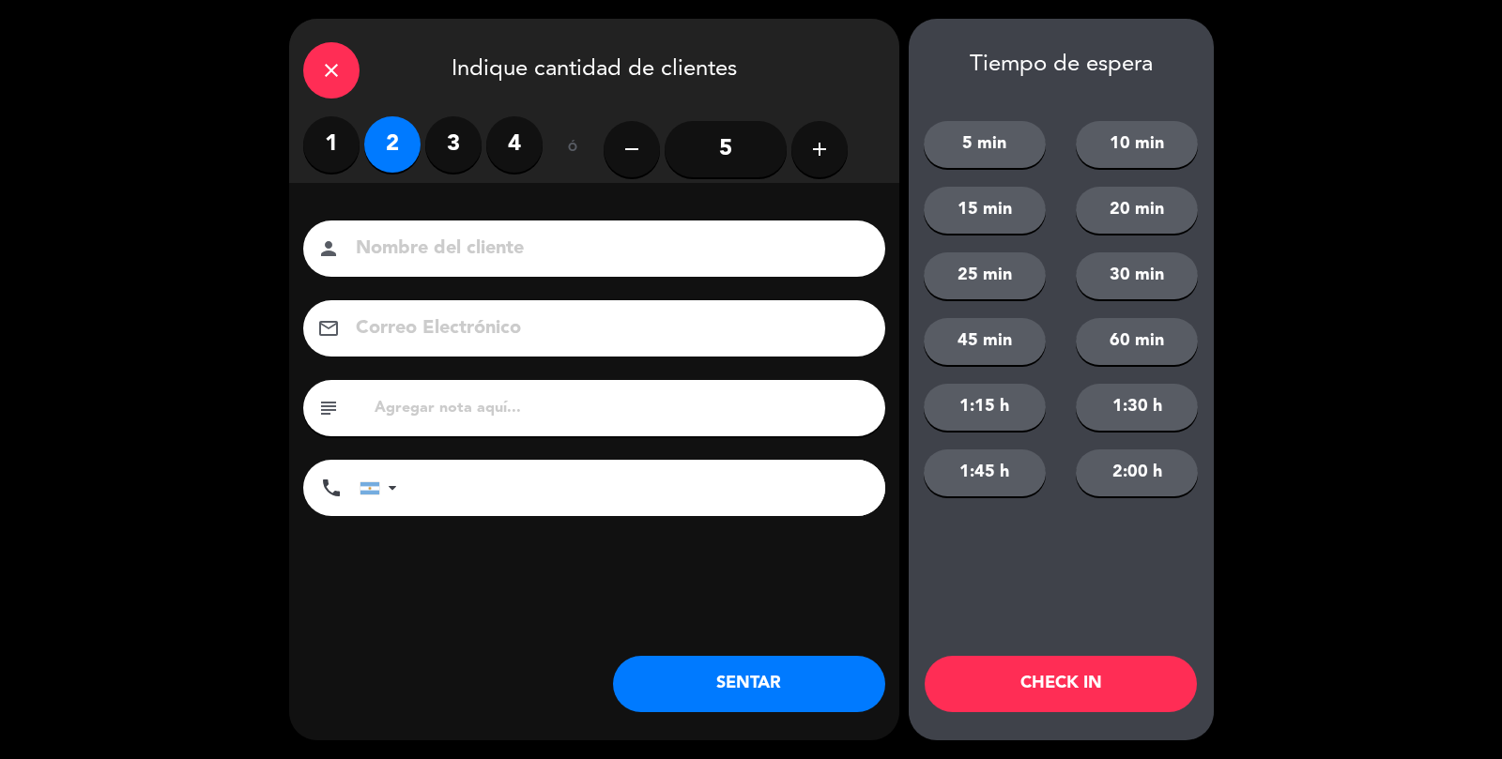
click at [437, 248] on input at bounding box center [607, 249] width 507 height 33
type input ",,,...calle"
click at [764, 697] on button "SENTAR" at bounding box center [749, 684] width 272 height 56
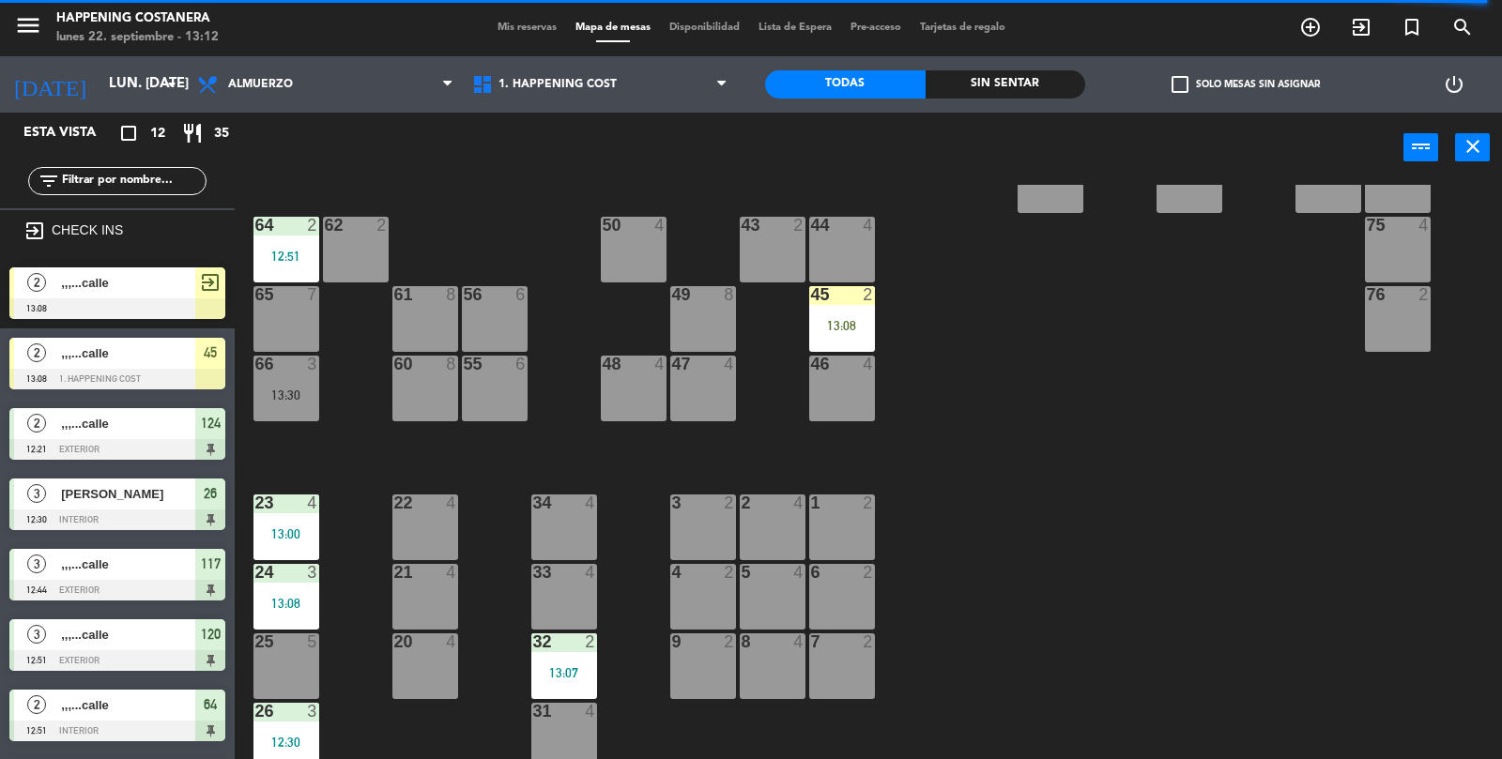
scroll to position [495, 0]
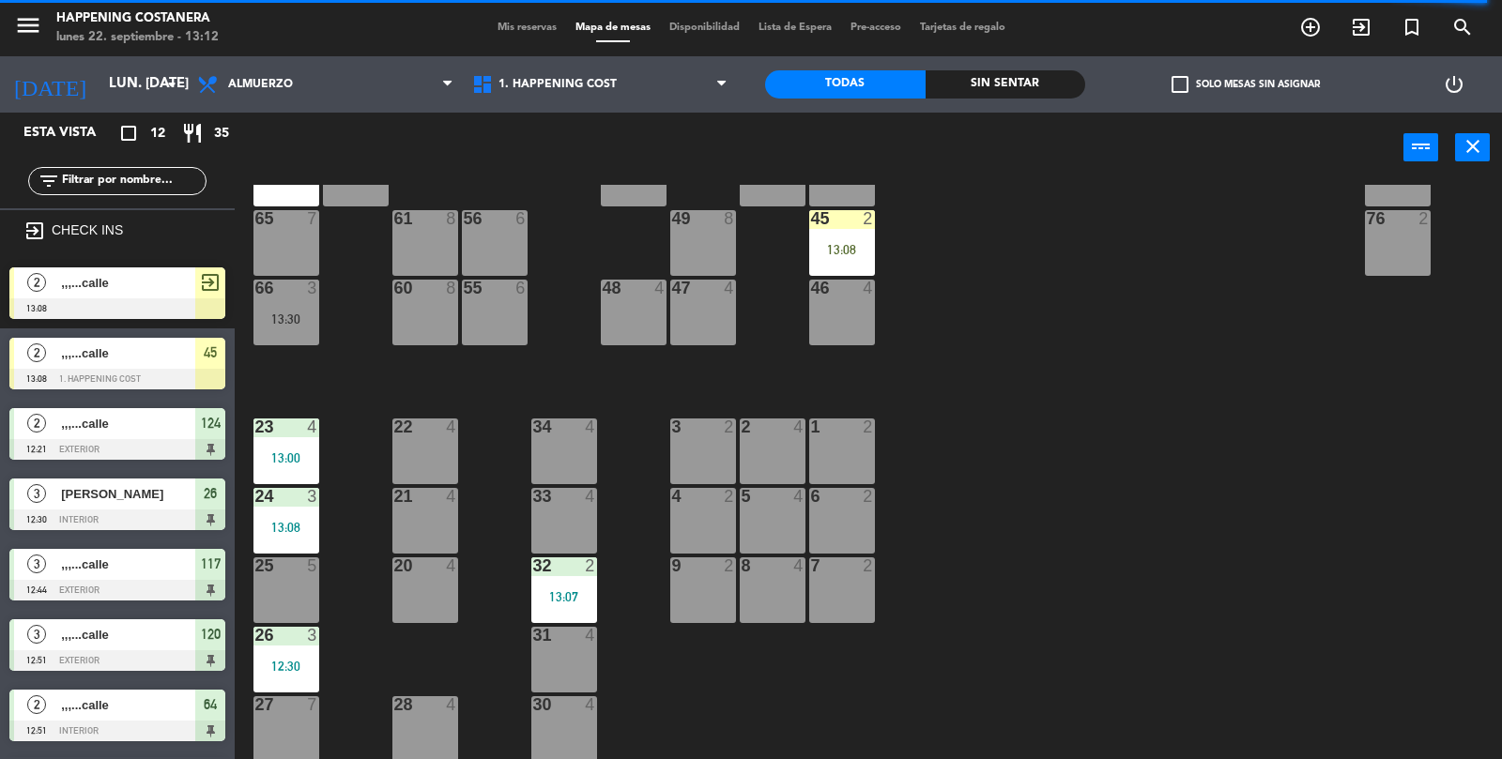
click at [279, 521] on div "13:08" at bounding box center [286, 527] width 66 height 13
click at [1241, 565] on div "69 2 122 6 121 6 120 3 12:51 14 4 CAVA 22 101 4 94 2 70 2 123 6 131 2 134 2 132…" at bounding box center [876, 473] width 1252 height 576
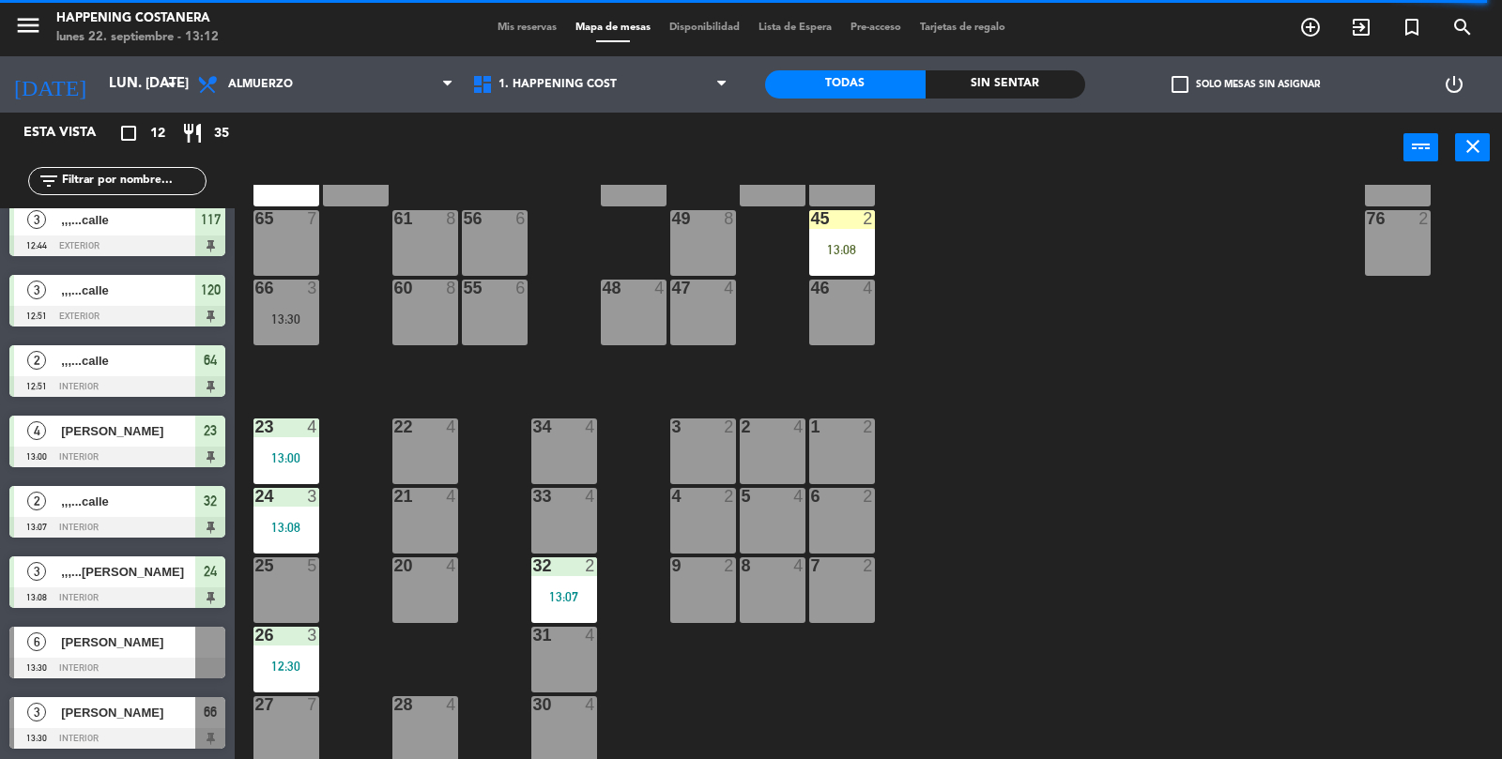
click at [861, 228] on div "45 2 13:08" at bounding box center [842, 243] width 66 height 66
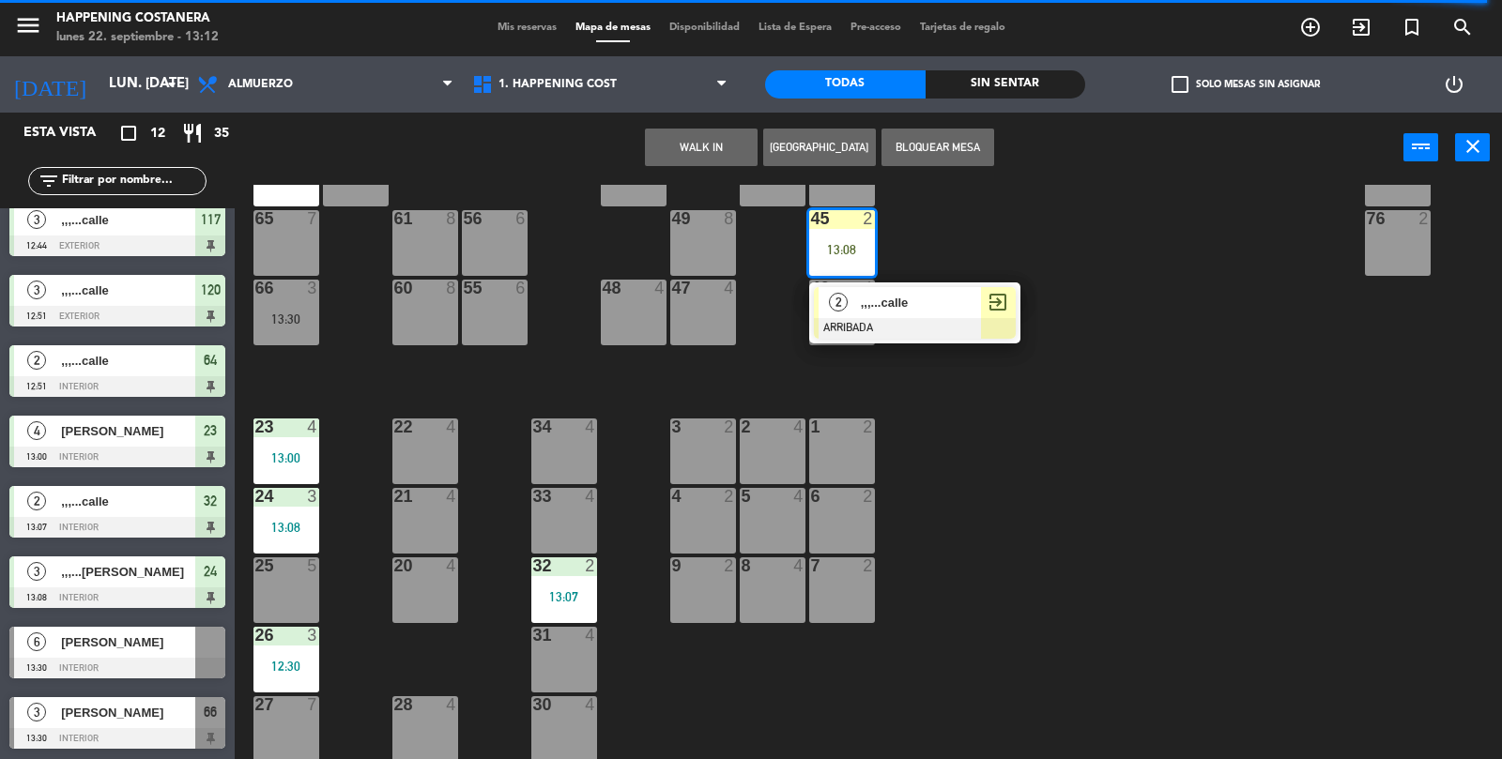
click at [1175, 475] on div "69 2 122 6 121 6 120 3 12:51 14 4 CAVA 22 101 4 94 2 70 2 123 6 131 2 134 2 132…" at bounding box center [876, 473] width 1252 height 576
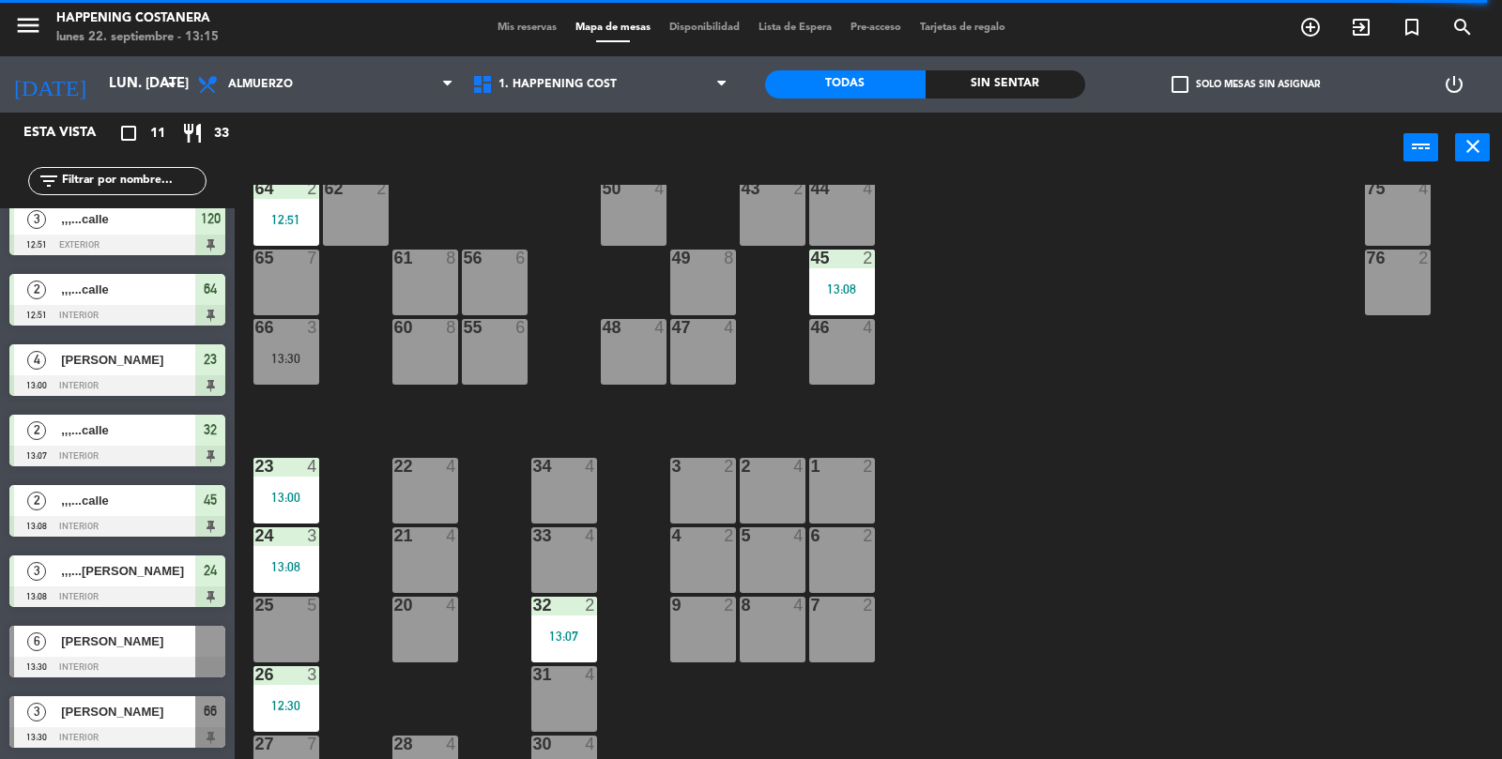
scroll to position [495, 0]
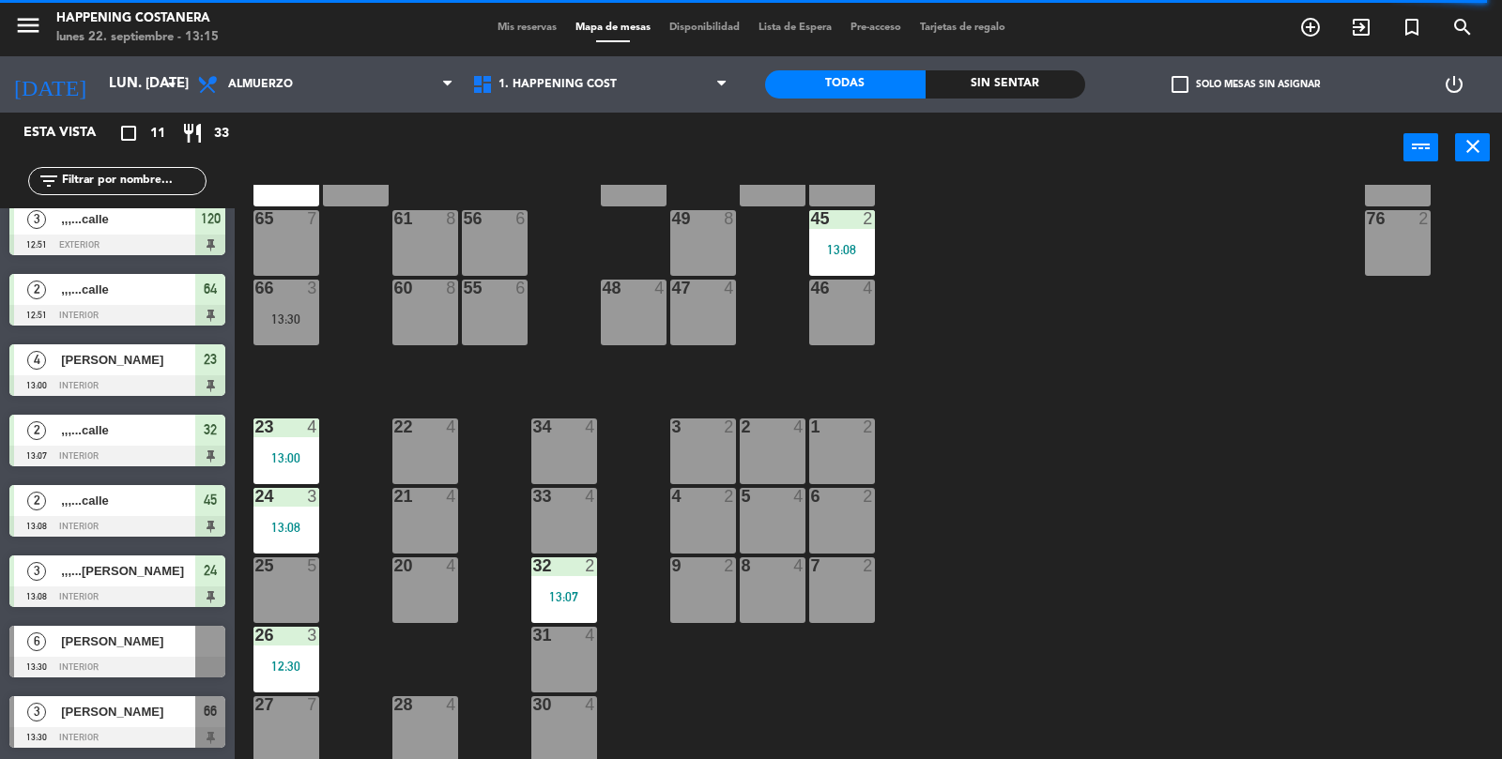
click at [1160, 542] on div "69 2 122 6 121 6 120 3 12:51 14 4 CAVA 22 101 4 94 2 70 2 123 6 131 2 134 2 132…" at bounding box center [876, 473] width 1252 height 576
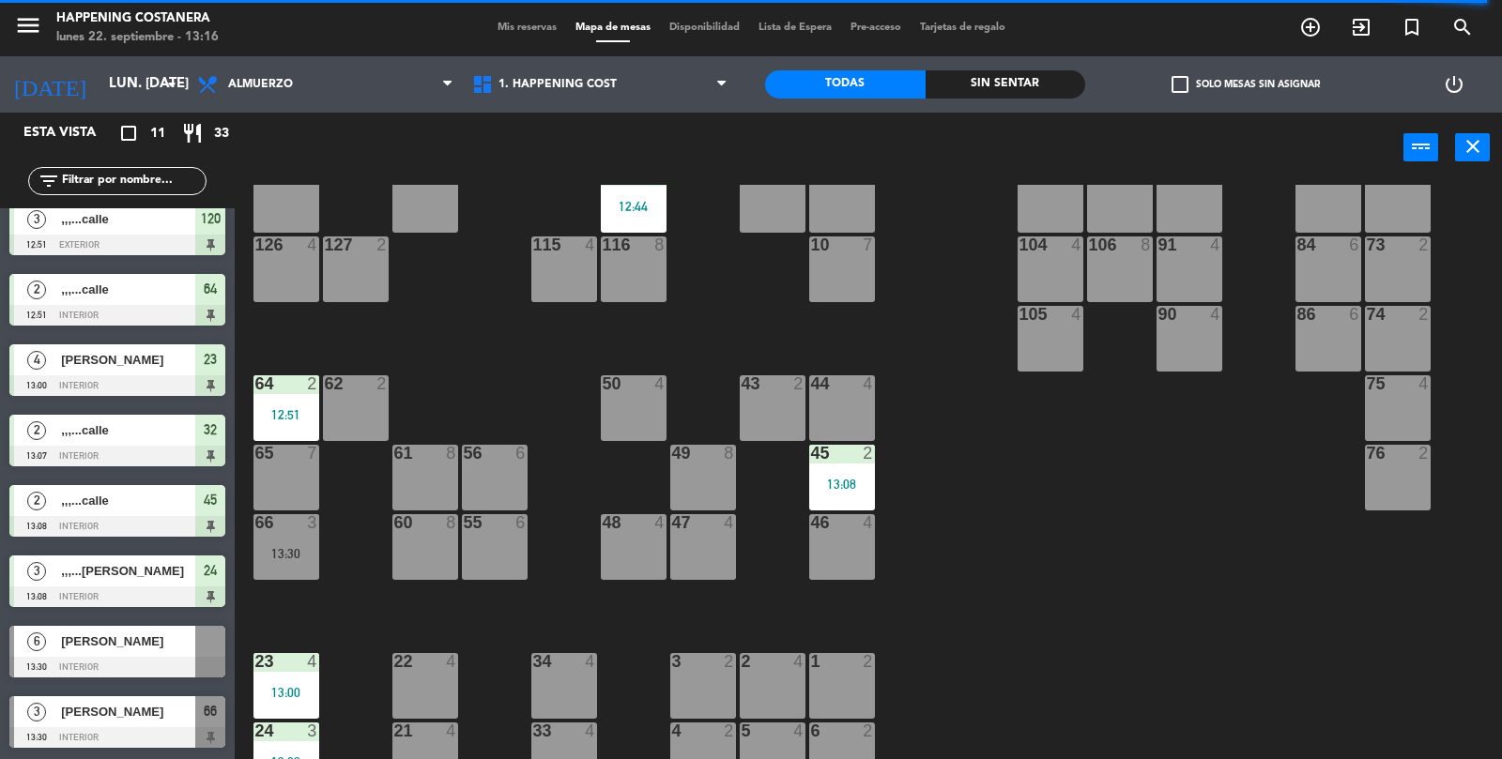
scroll to position [267, 0]
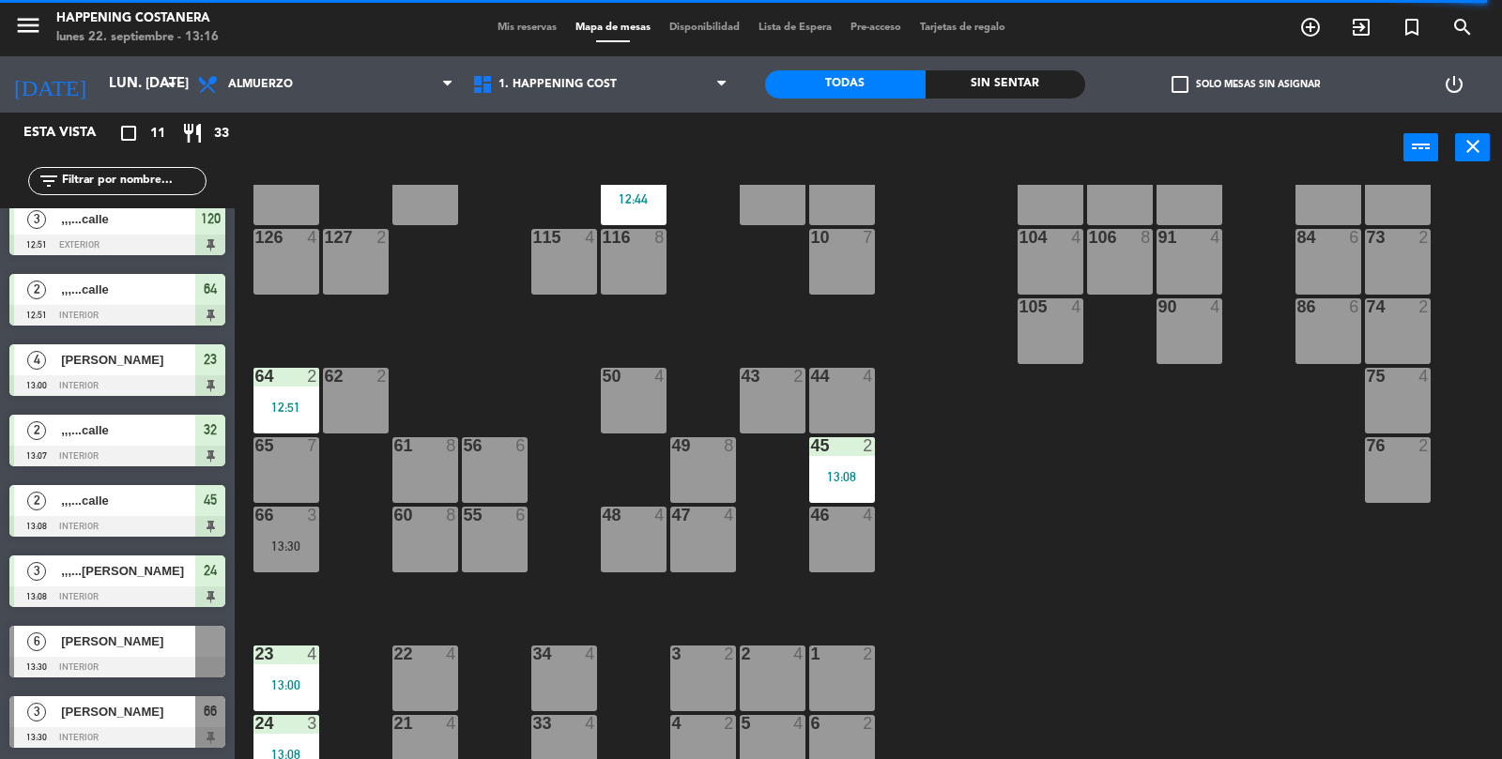
click at [779, 385] on div "43 2" at bounding box center [773, 377] width 66 height 19
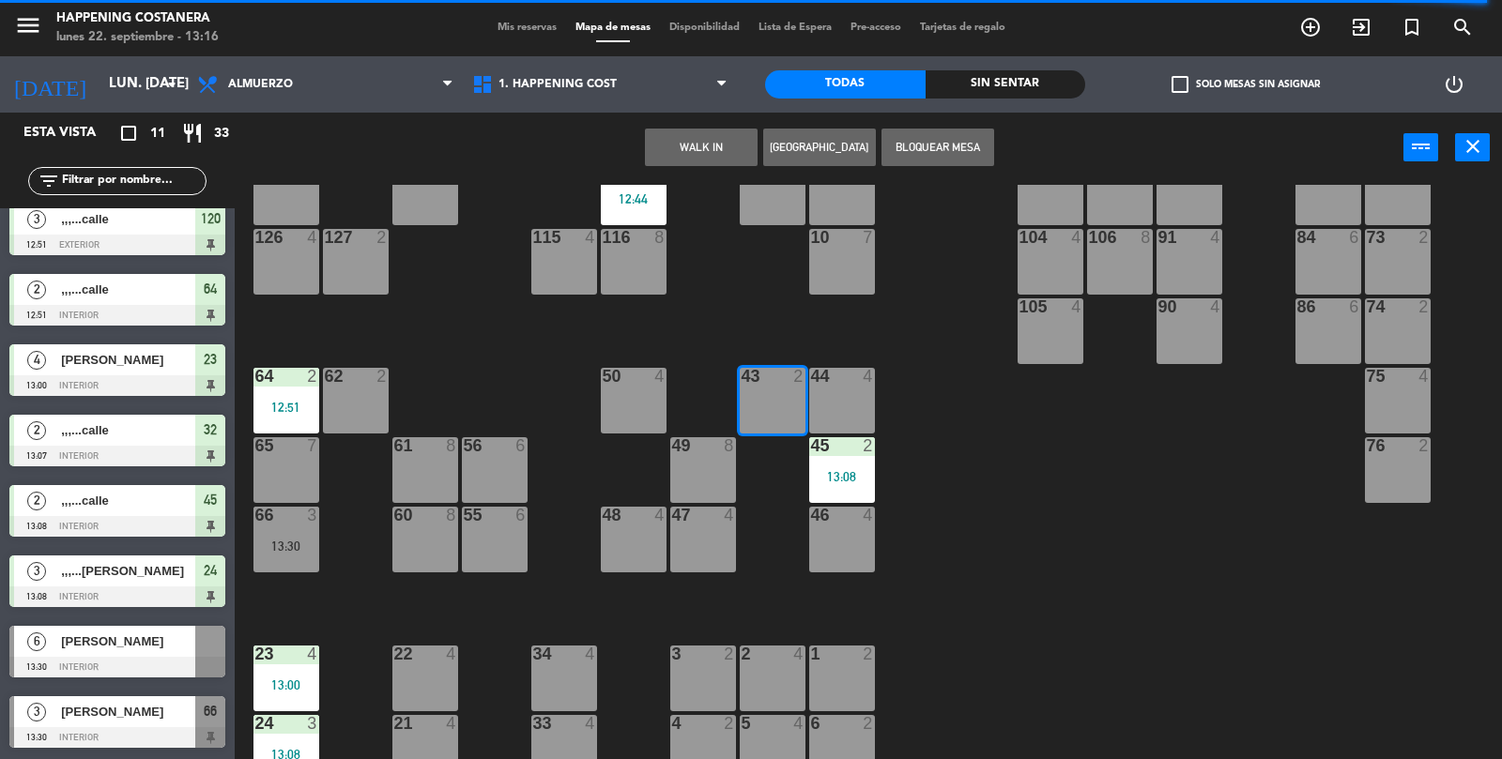
click at [712, 155] on button "WALK IN" at bounding box center [701, 148] width 113 height 38
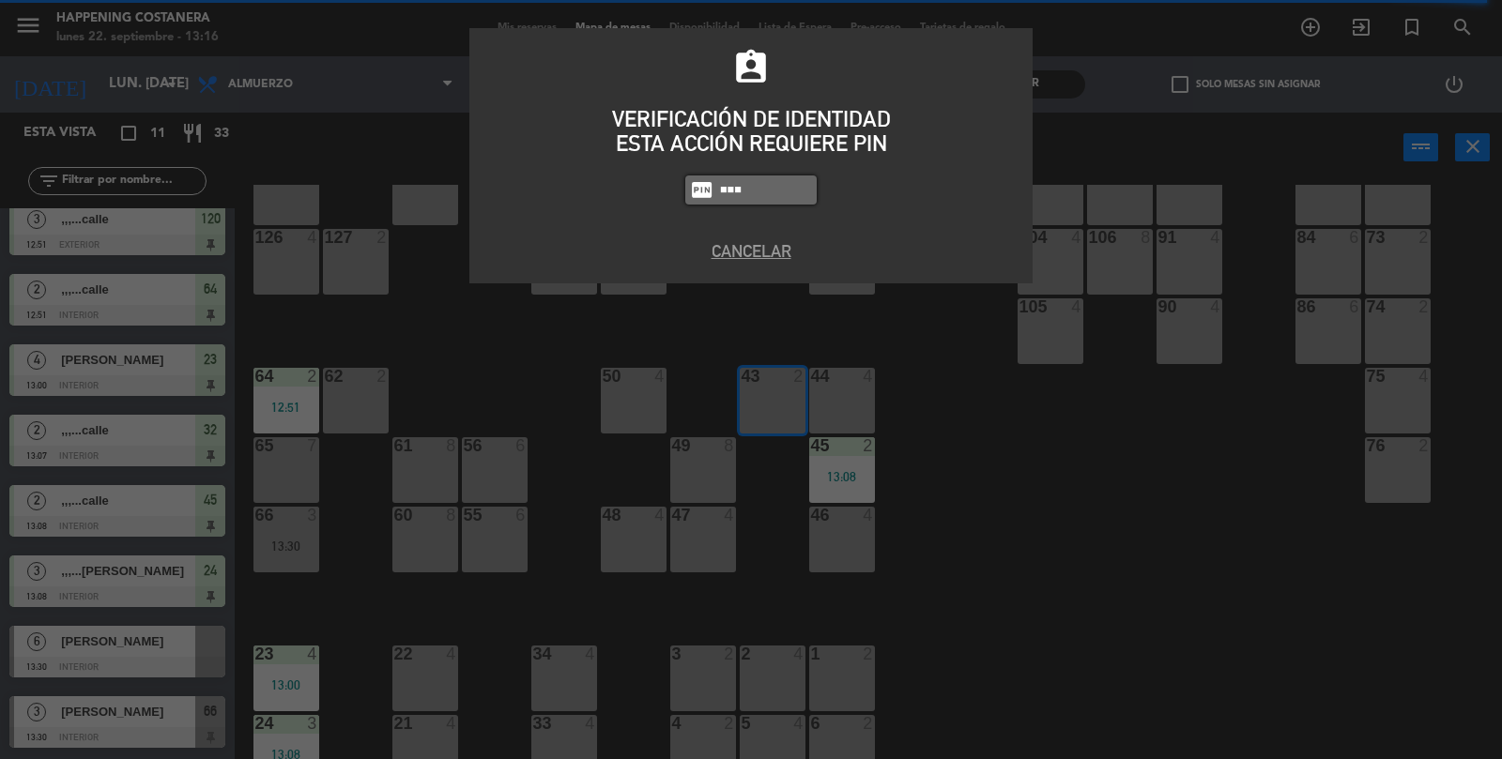
type input "8116"
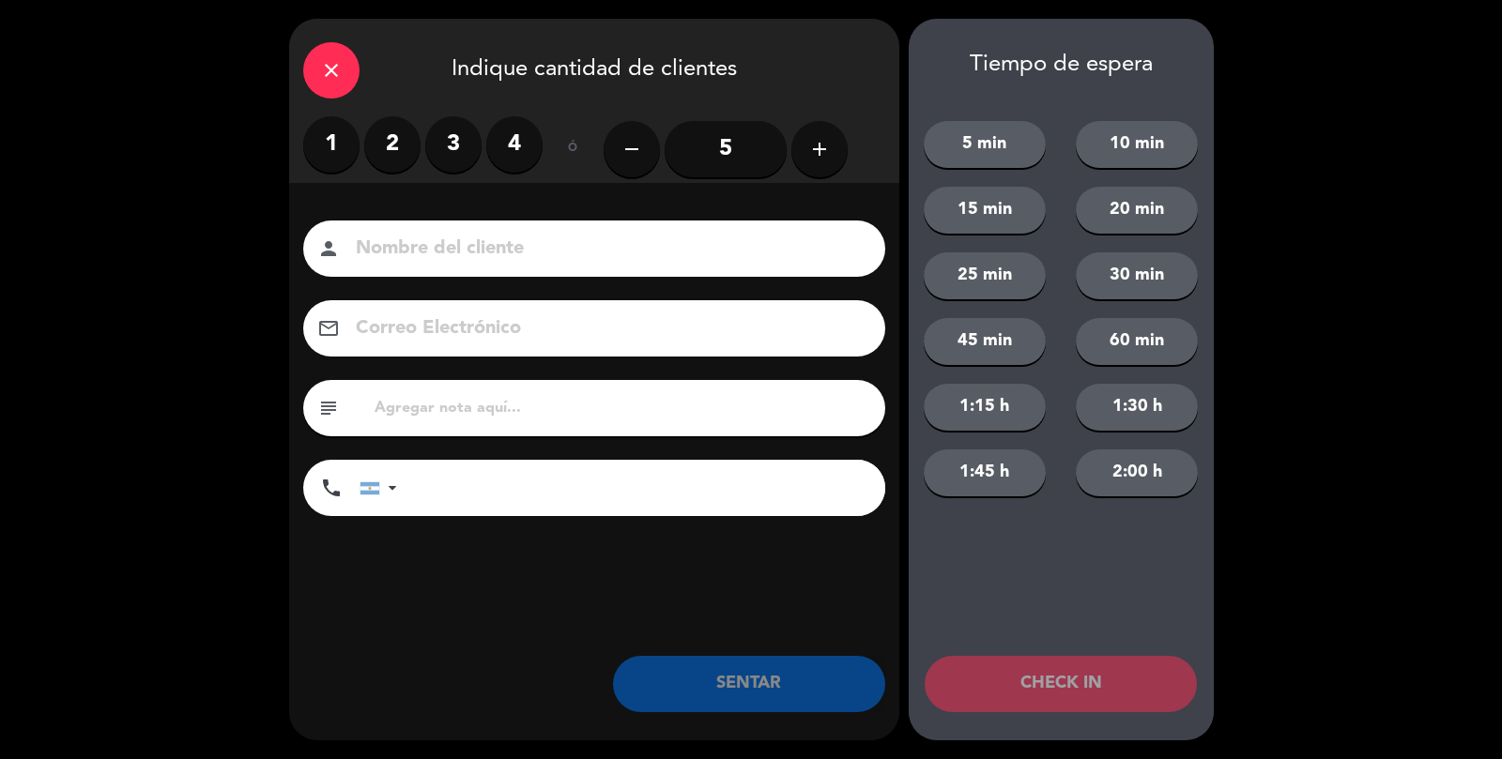
click at [389, 129] on label "2" at bounding box center [392, 144] width 56 height 56
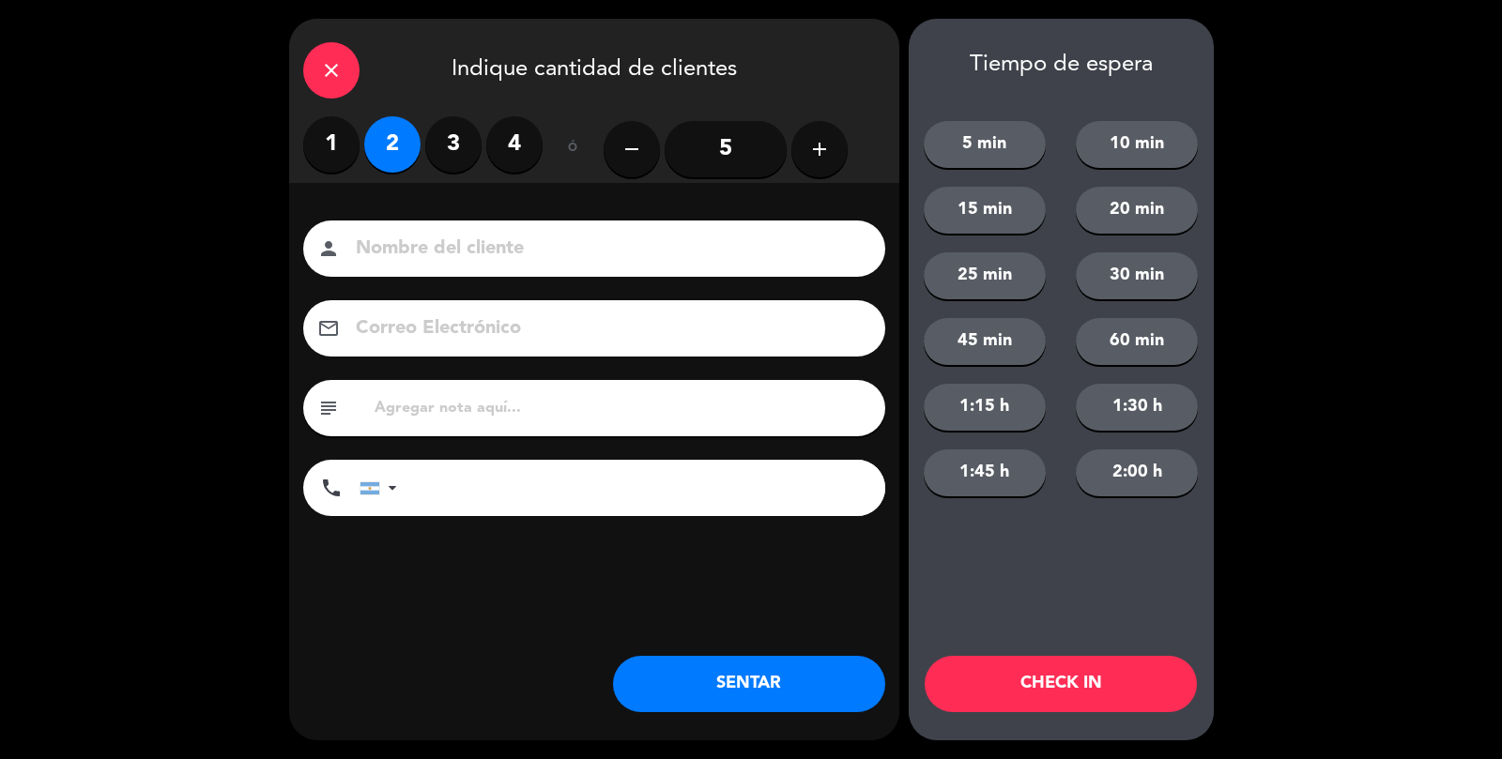
click at [448, 239] on input at bounding box center [607, 249] width 507 height 33
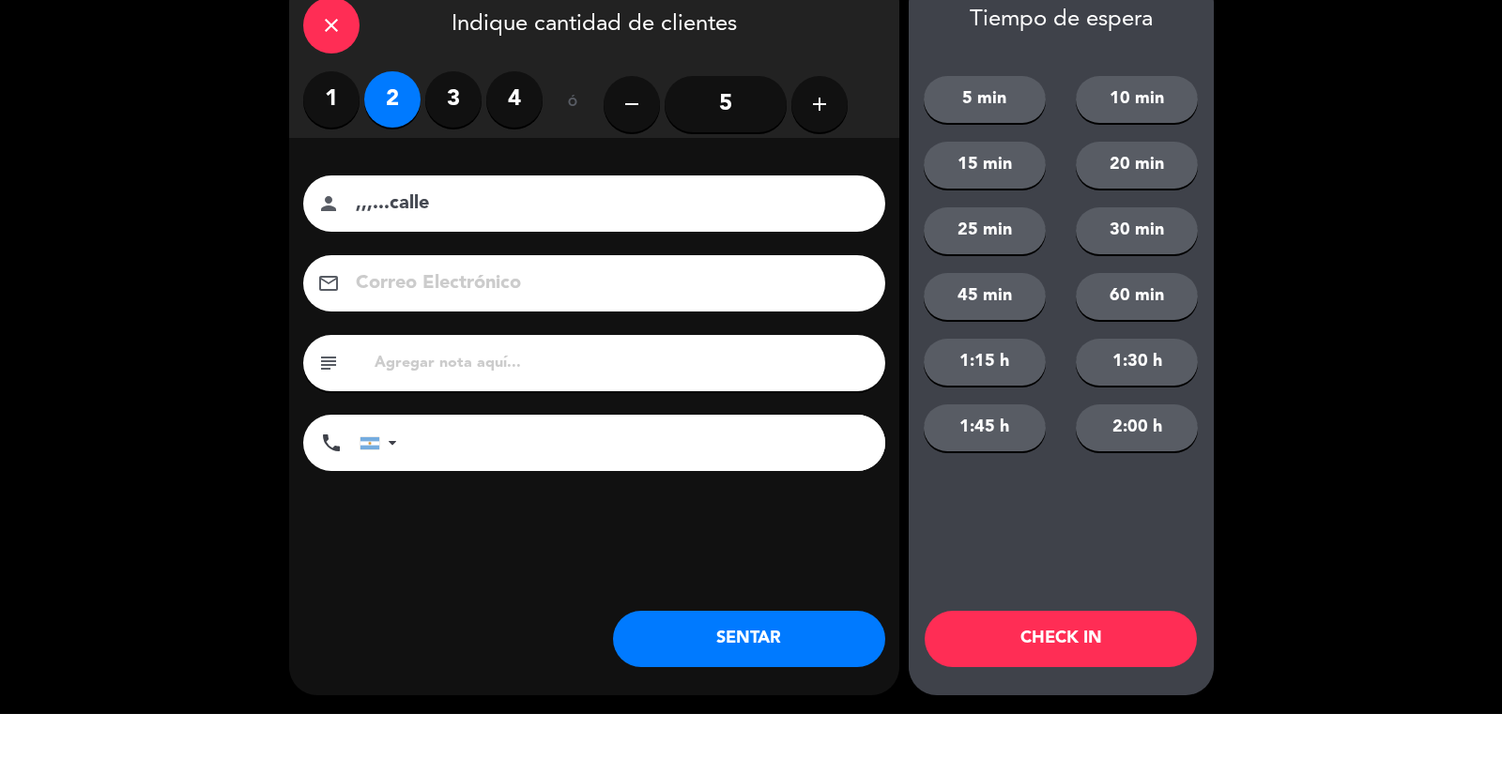
type input ",,,...calle"
click at [762, 696] on button "SENTAR" at bounding box center [749, 684] width 272 height 56
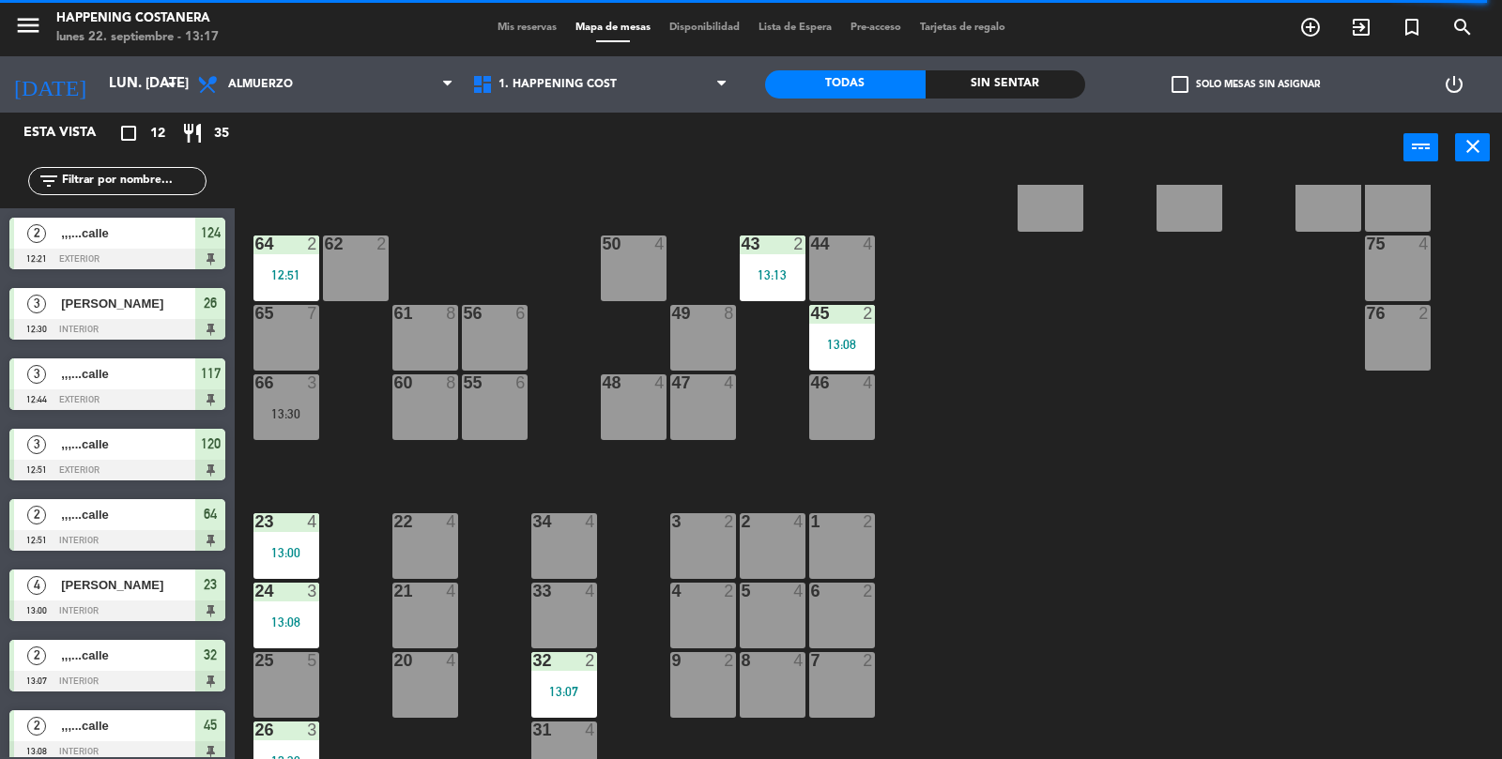
scroll to position [495, 0]
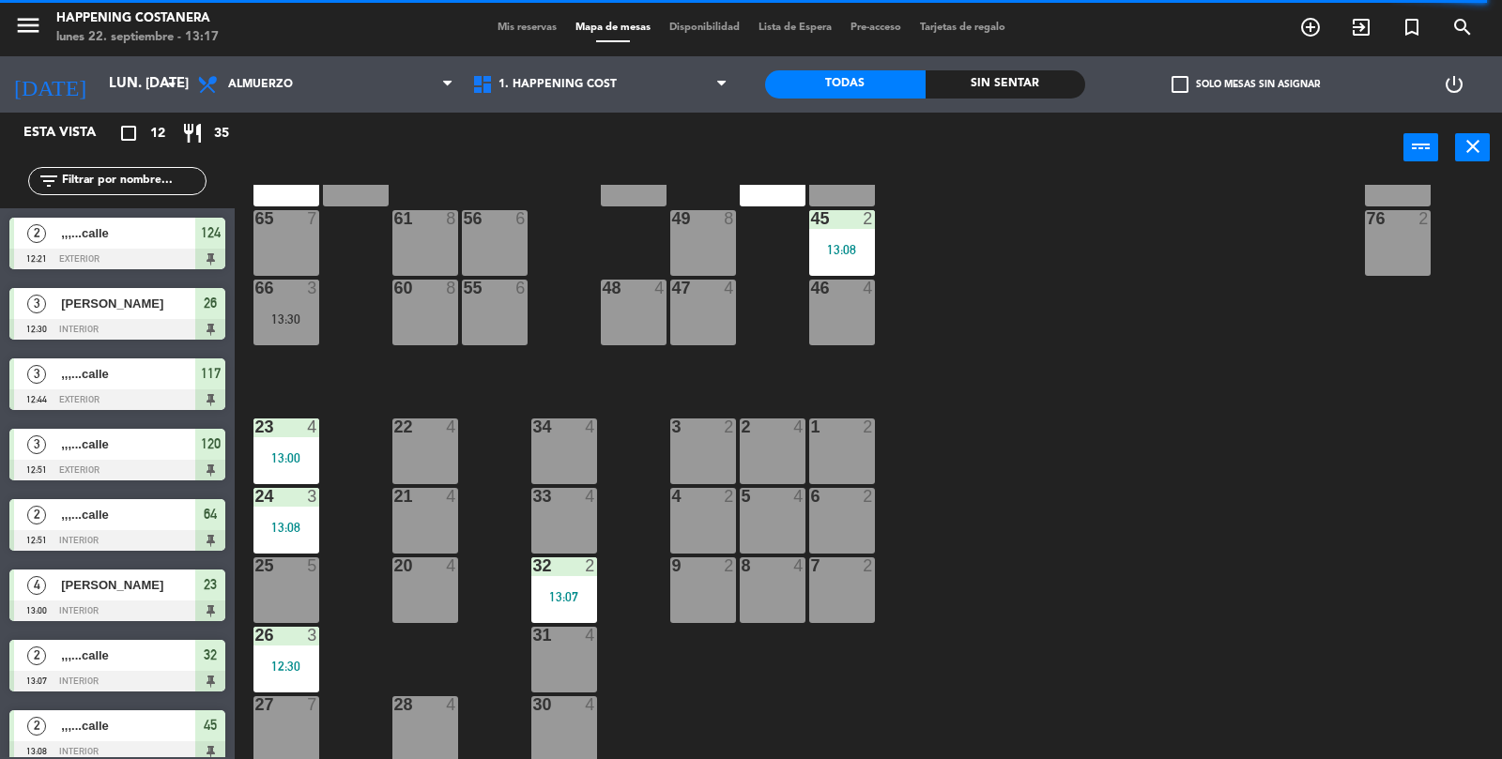
click at [572, 524] on div "33 4" at bounding box center [564, 521] width 66 height 66
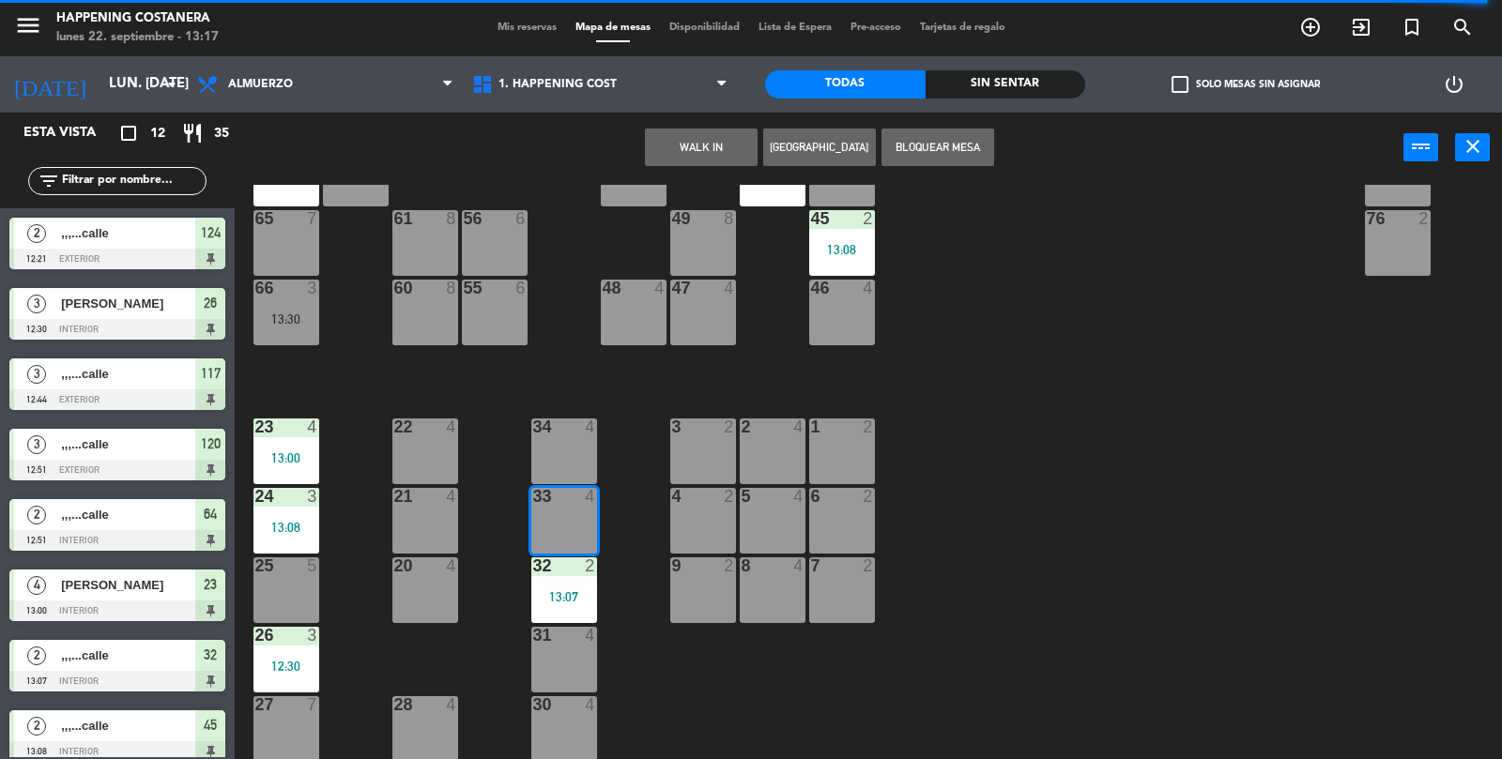
click at [693, 151] on button "WALK IN" at bounding box center [701, 148] width 113 height 38
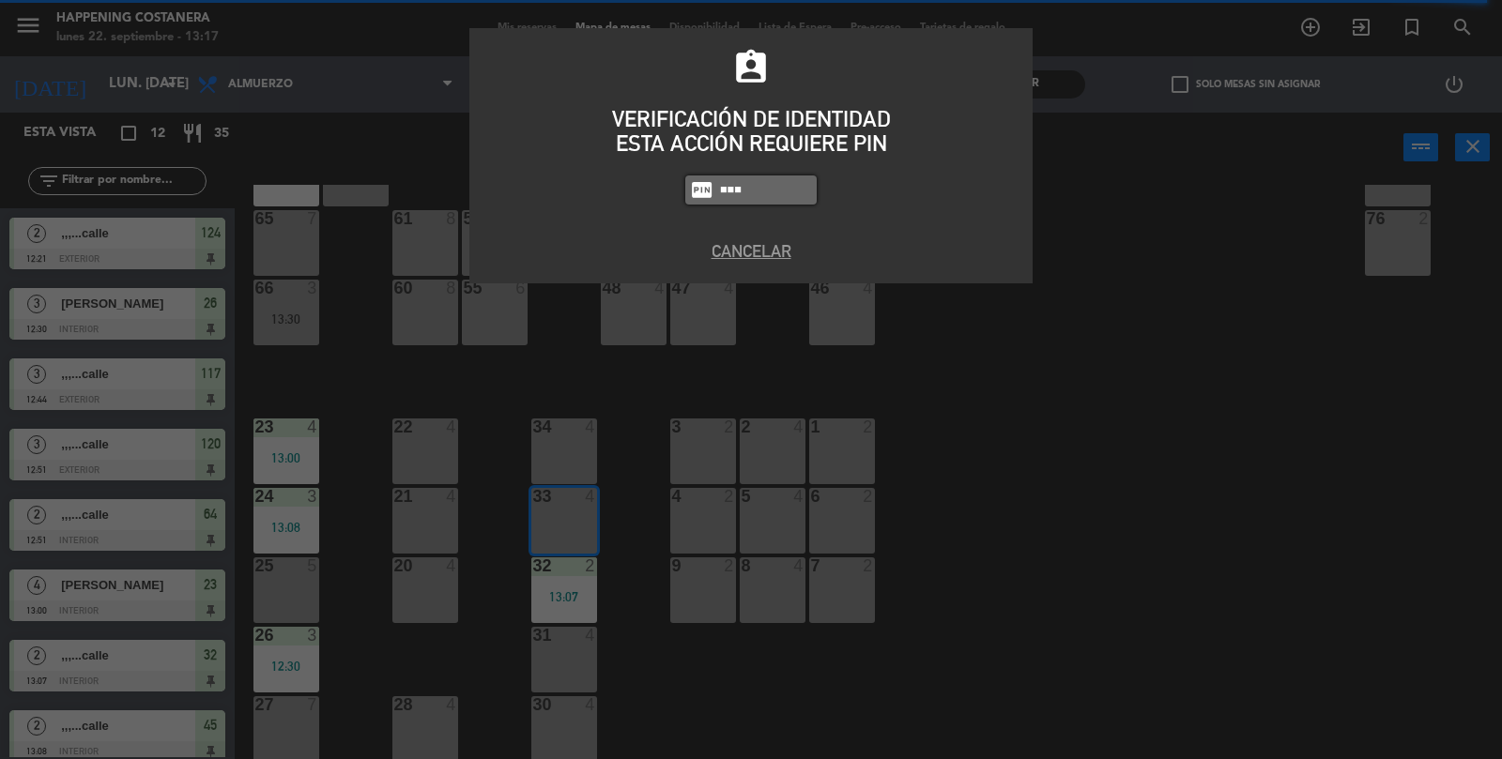
type input "8116"
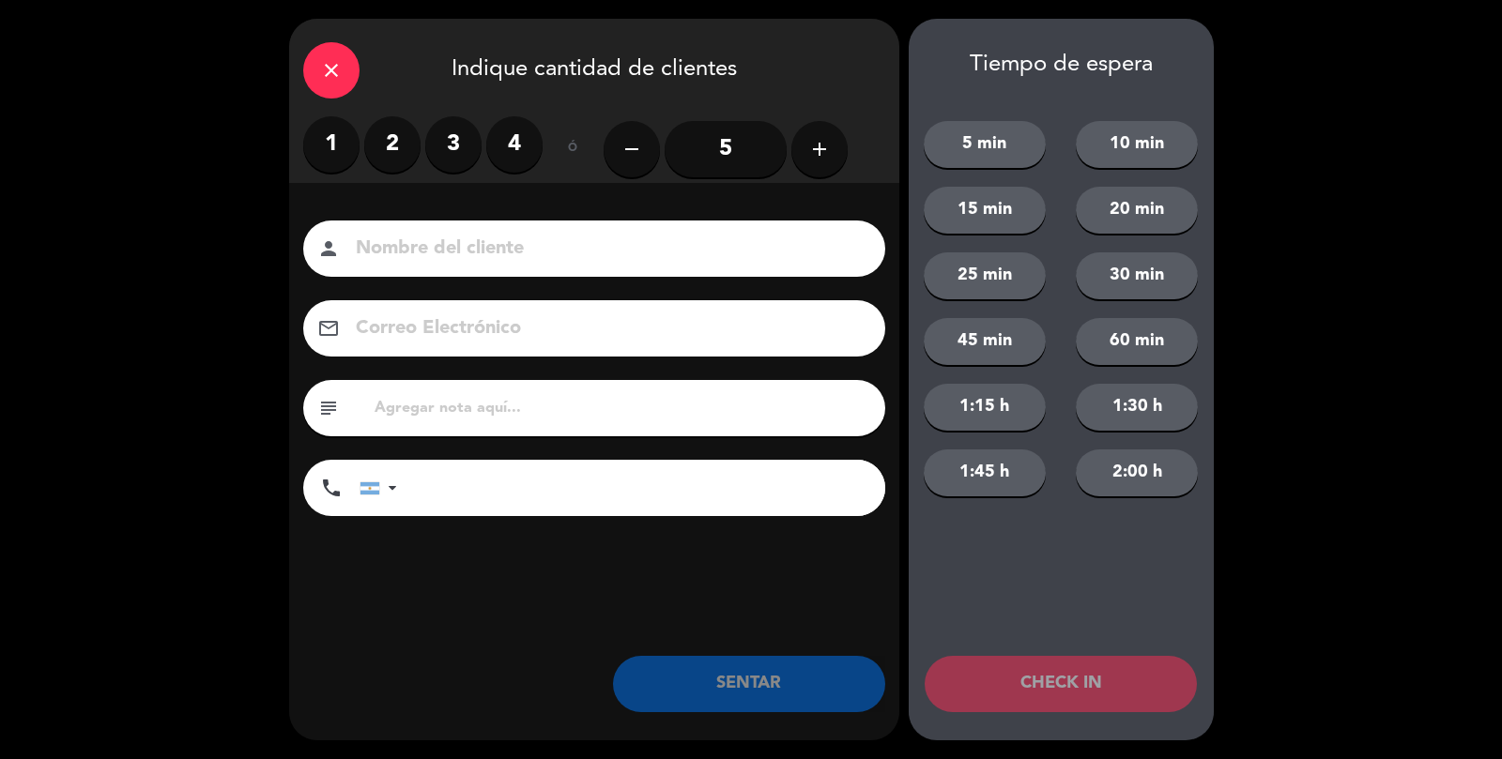
click at [401, 155] on label "2" at bounding box center [392, 144] width 56 height 56
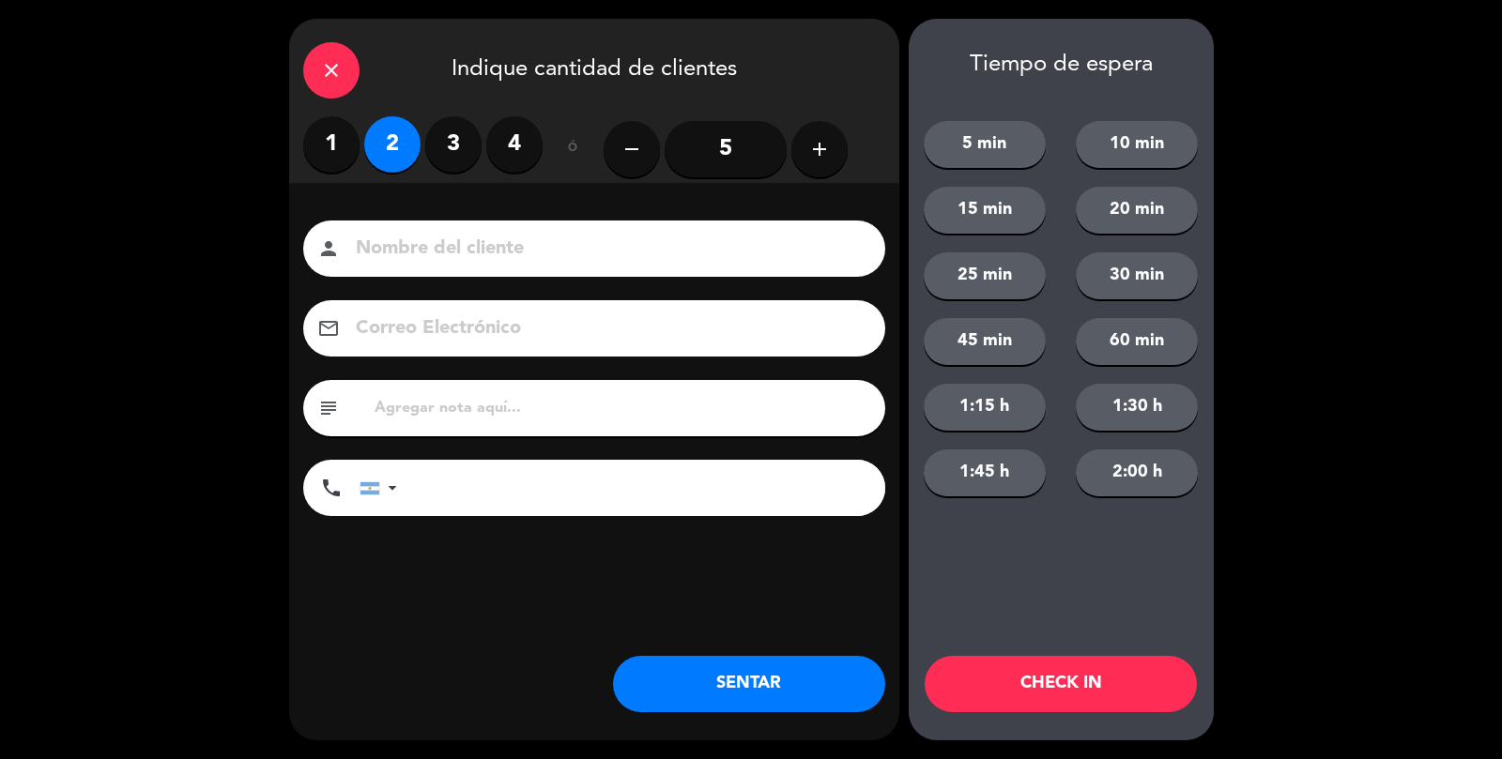
click at [443, 244] on input at bounding box center [607, 249] width 507 height 33
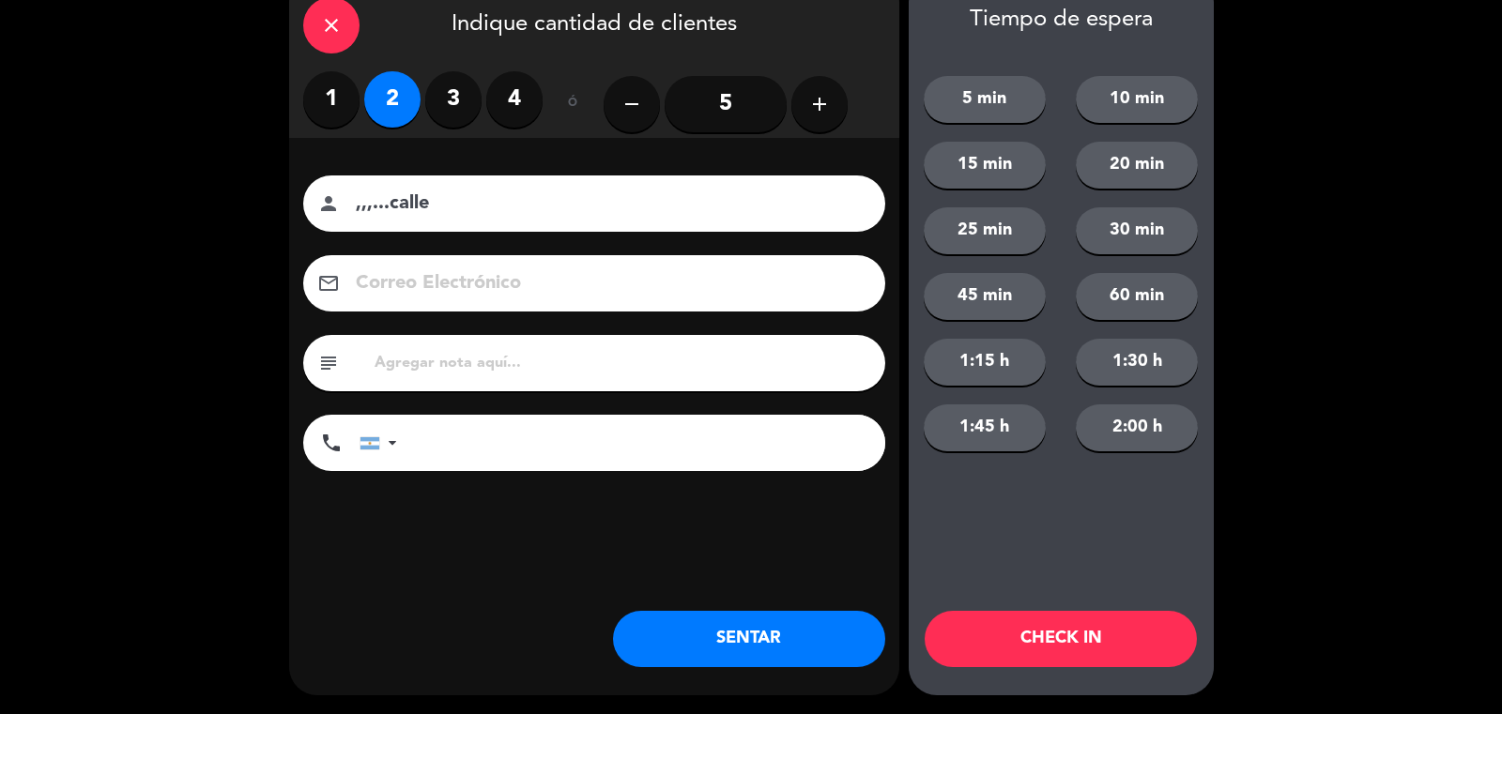
type input ",,,...calle"
click at [771, 692] on button "SENTAR" at bounding box center [749, 684] width 272 height 56
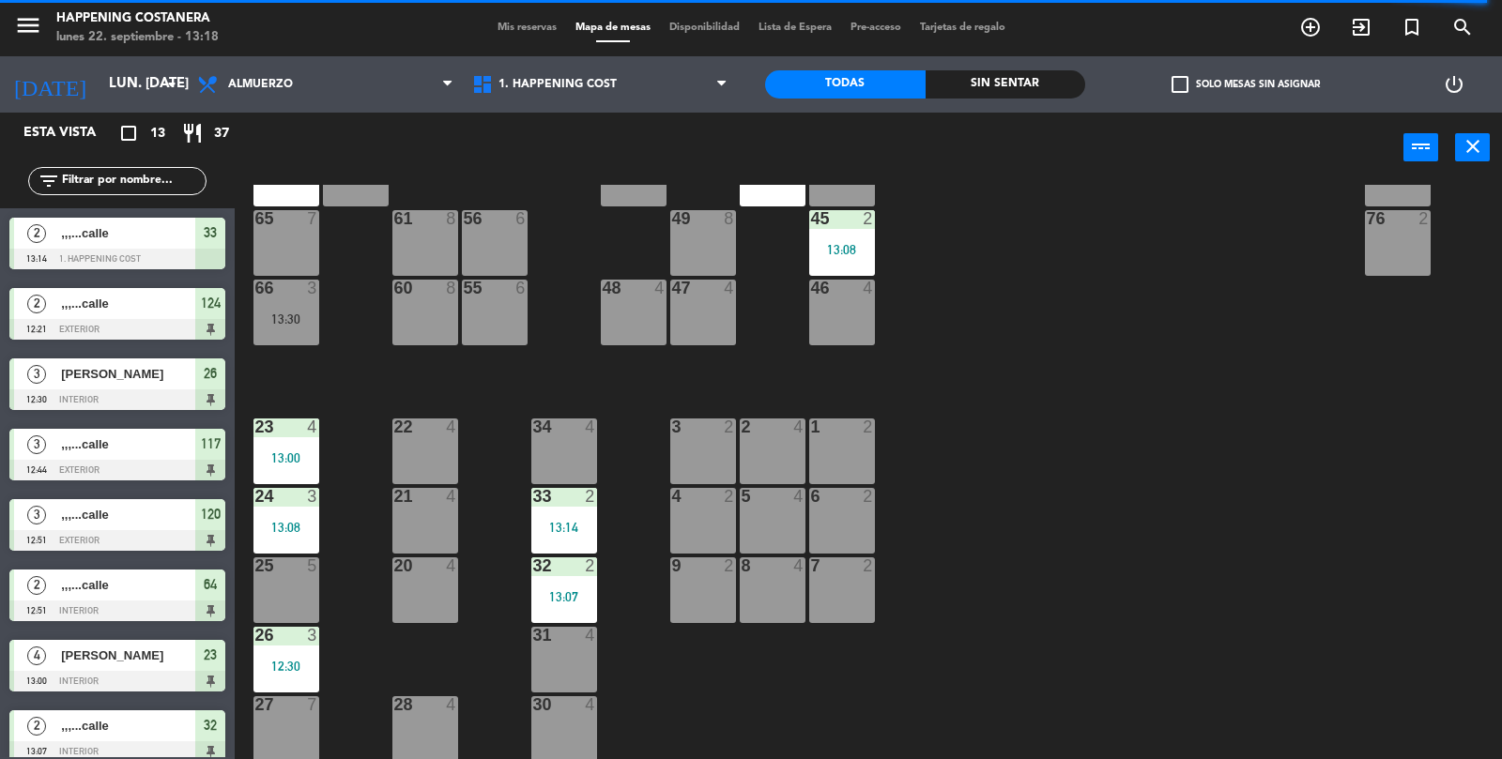
click at [289, 300] on div "66 3 13:30" at bounding box center [286, 313] width 66 height 66
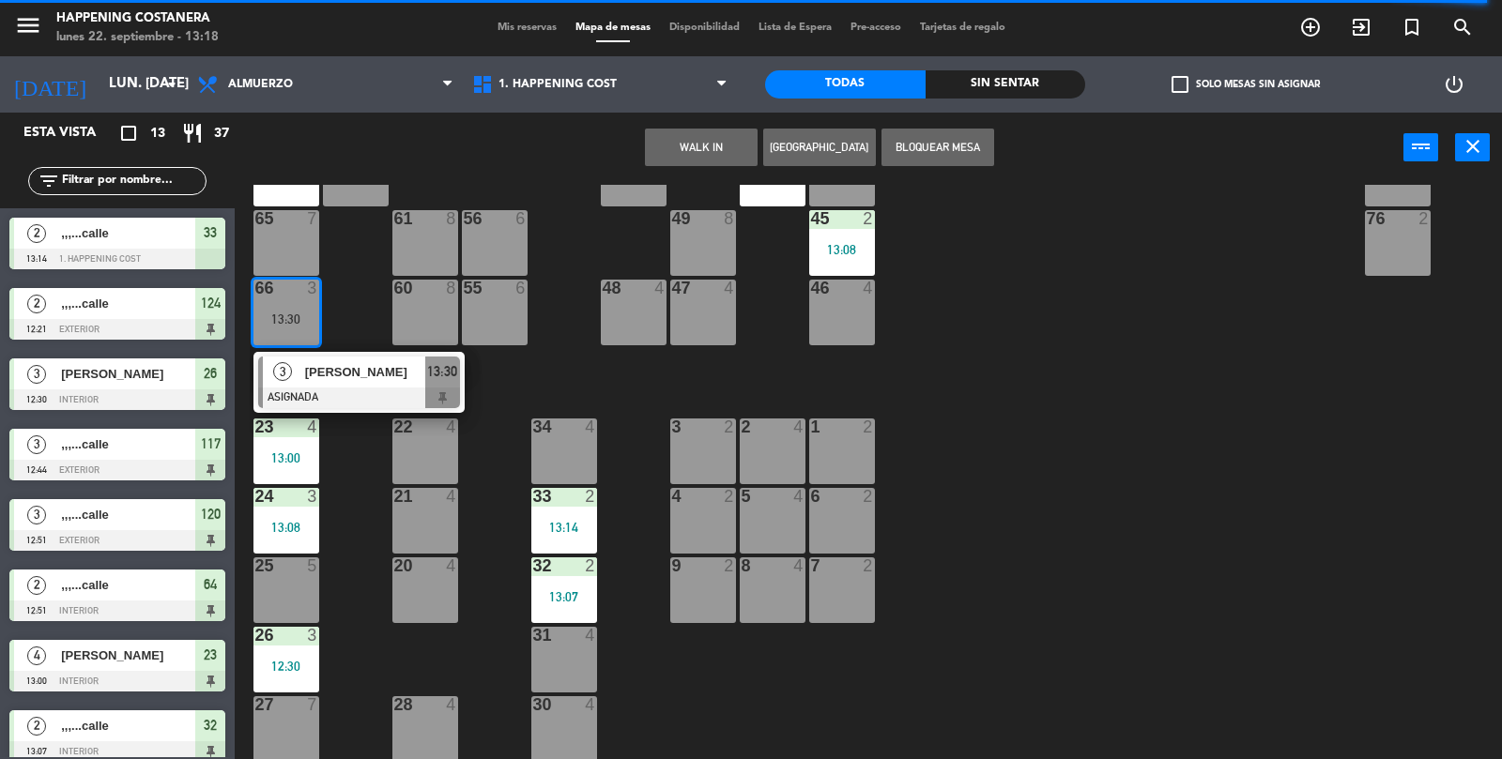
click at [1292, 524] on div "69 2 122 6 121 6 120 3 12:51 14 4 CAVA 22 101 4 94 2 70 2 123 6 131 2 134 2 132…" at bounding box center [876, 473] width 1252 height 576
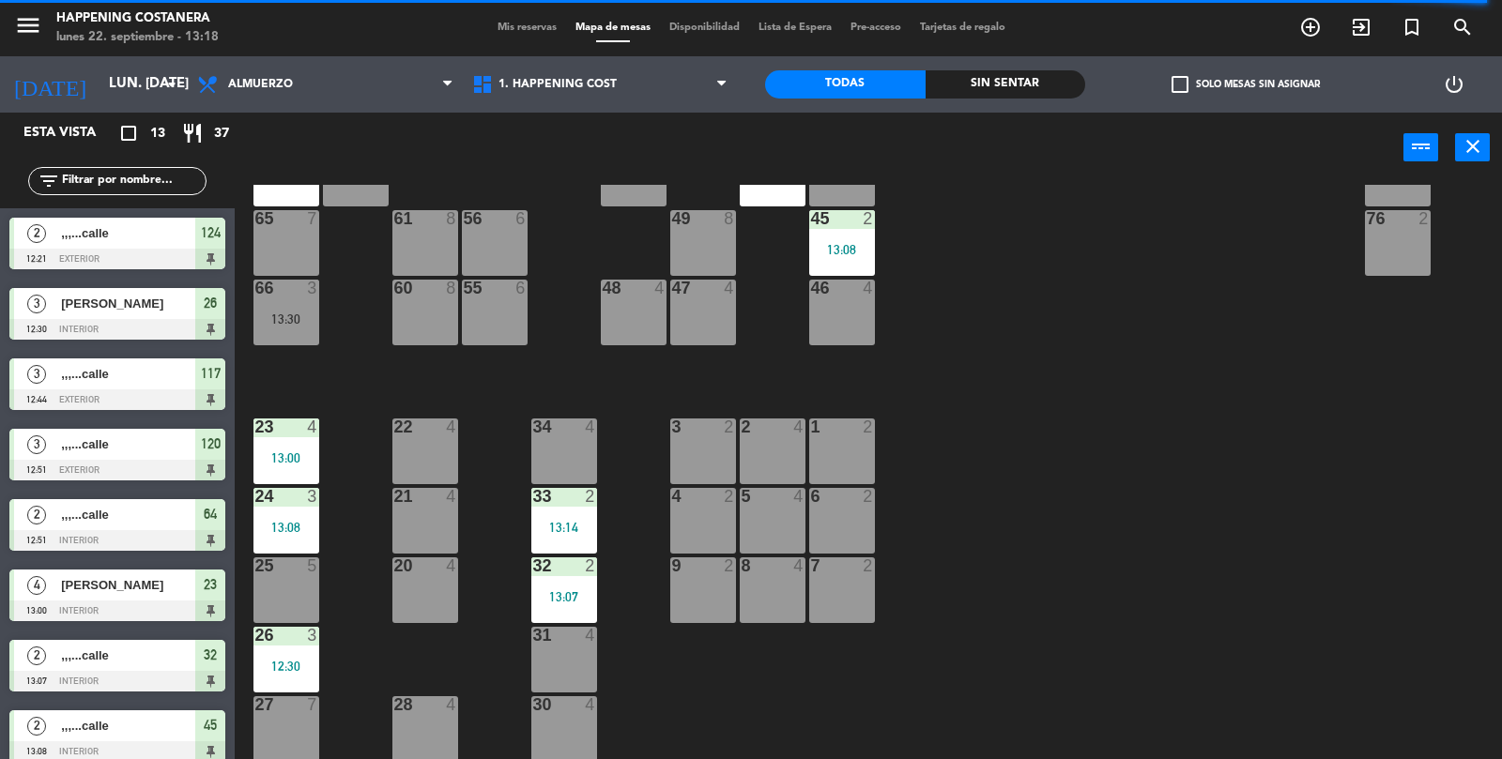
click at [1224, 576] on div "69 2 122 6 121 6 120 3 12:51 14 4 CAVA 22 101 4 94 2 70 2 123 6 131 2 134 2 132…" at bounding box center [876, 473] width 1252 height 576
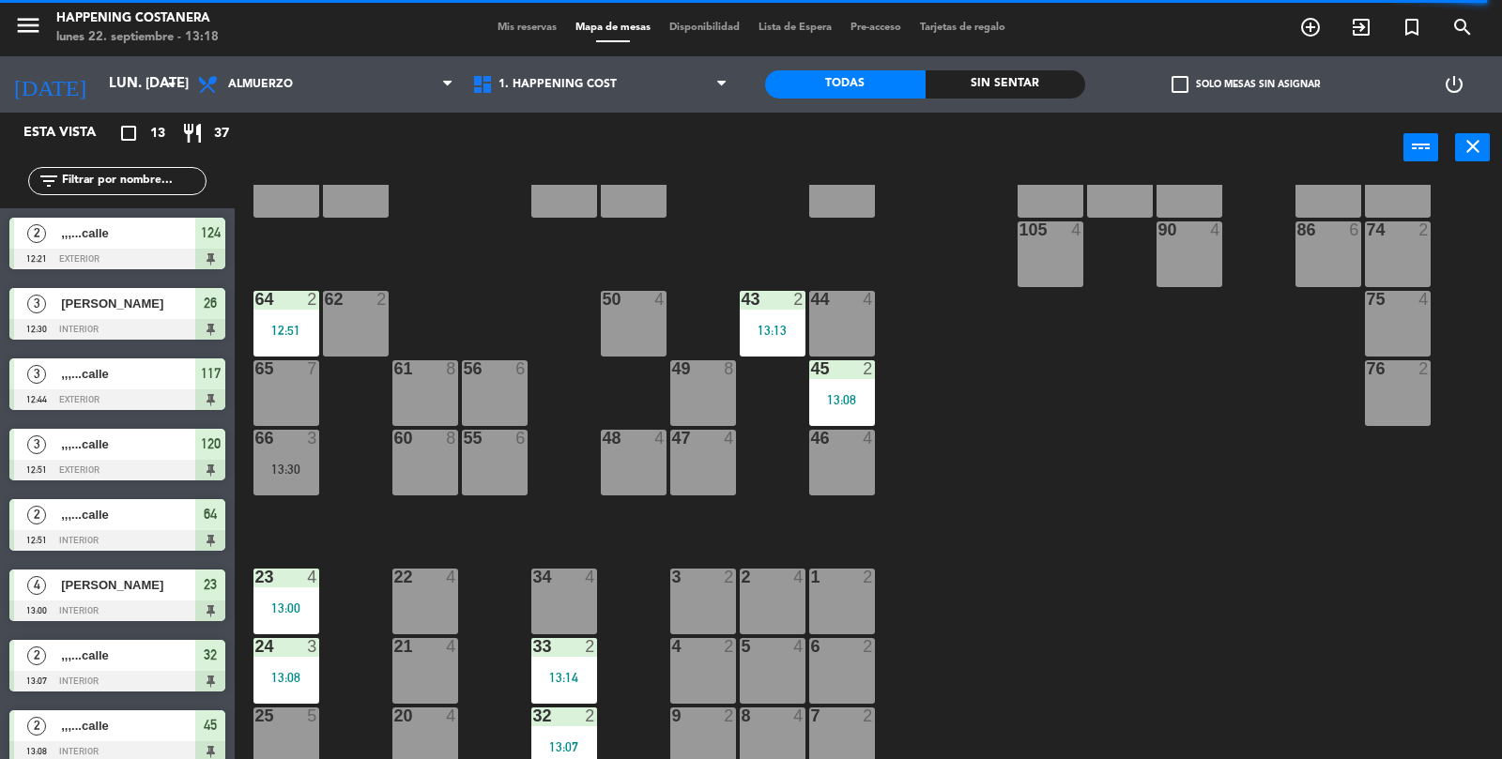
scroll to position [275, 0]
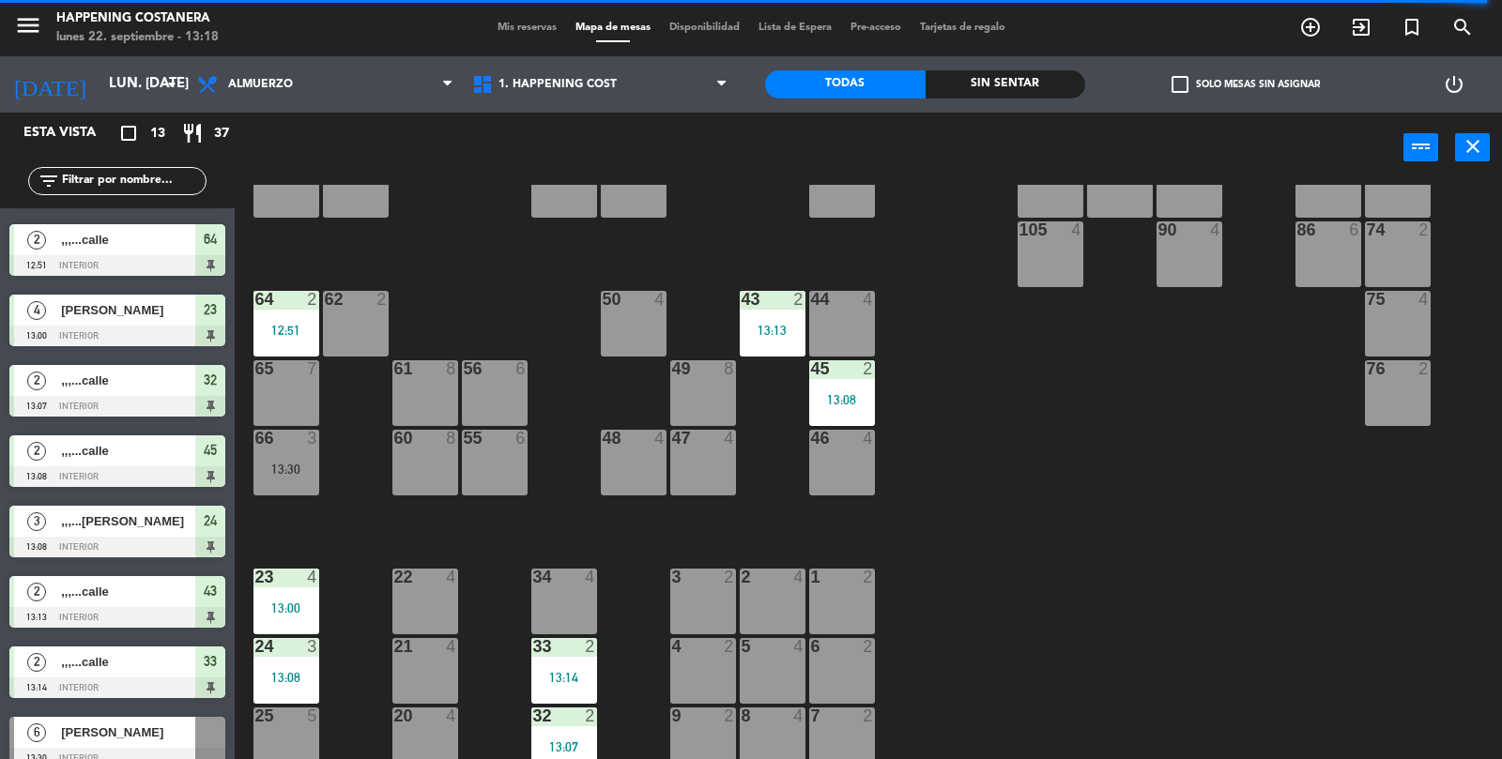
click at [1106, 610] on div "69 2 122 6 121 6 120 3 12:51 14 4 CAVA 22 101 4 94 2 70 2 123 6 131 2 134 2 132…" at bounding box center [876, 473] width 1252 height 576
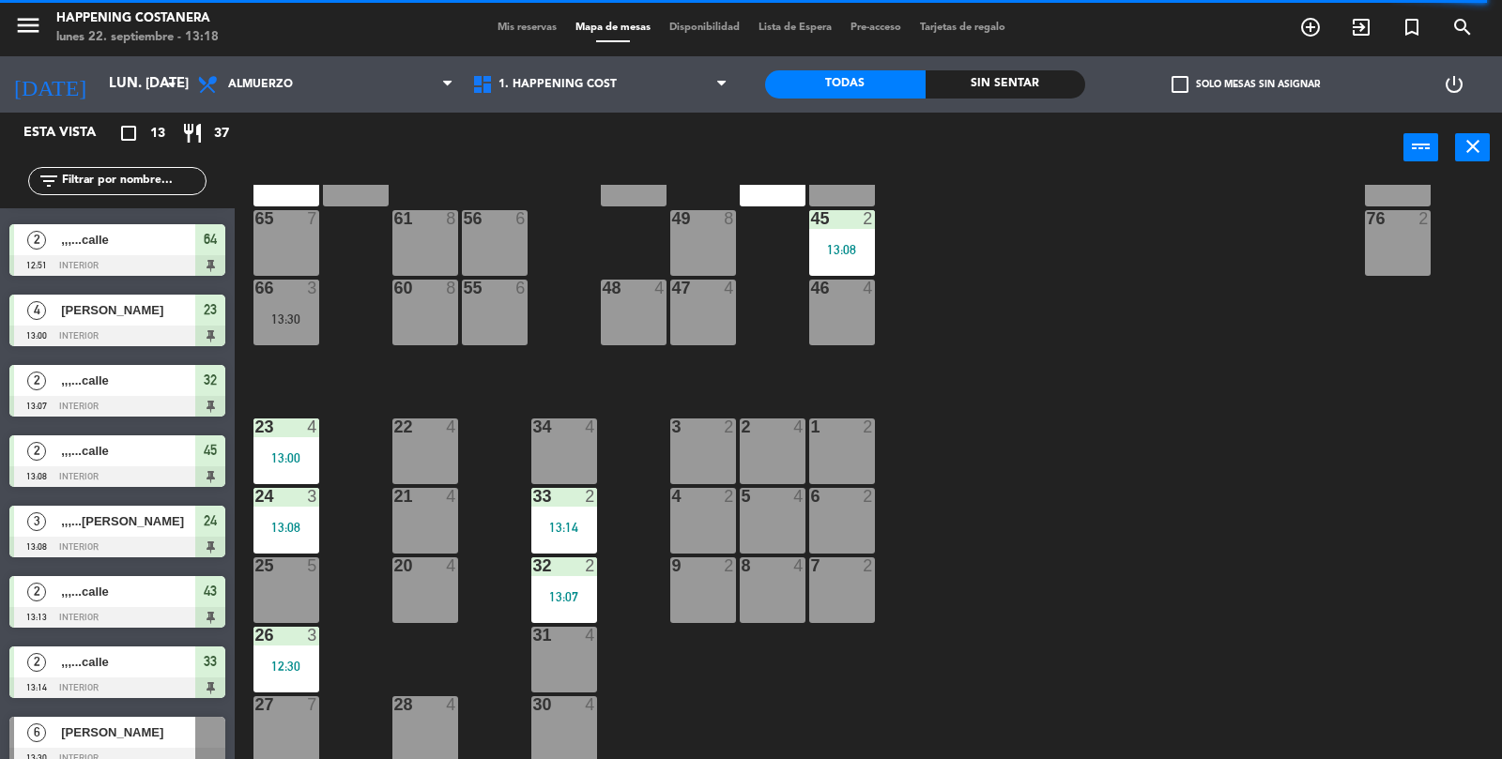
click at [1113, 455] on div "69 2 122 6 121 6 120 3 12:51 14 4 CAVA 22 101 4 94 2 70 2 123 6 131 2 134 2 132…" at bounding box center [876, 473] width 1252 height 576
click at [581, 654] on div "31 4" at bounding box center [564, 660] width 66 height 66
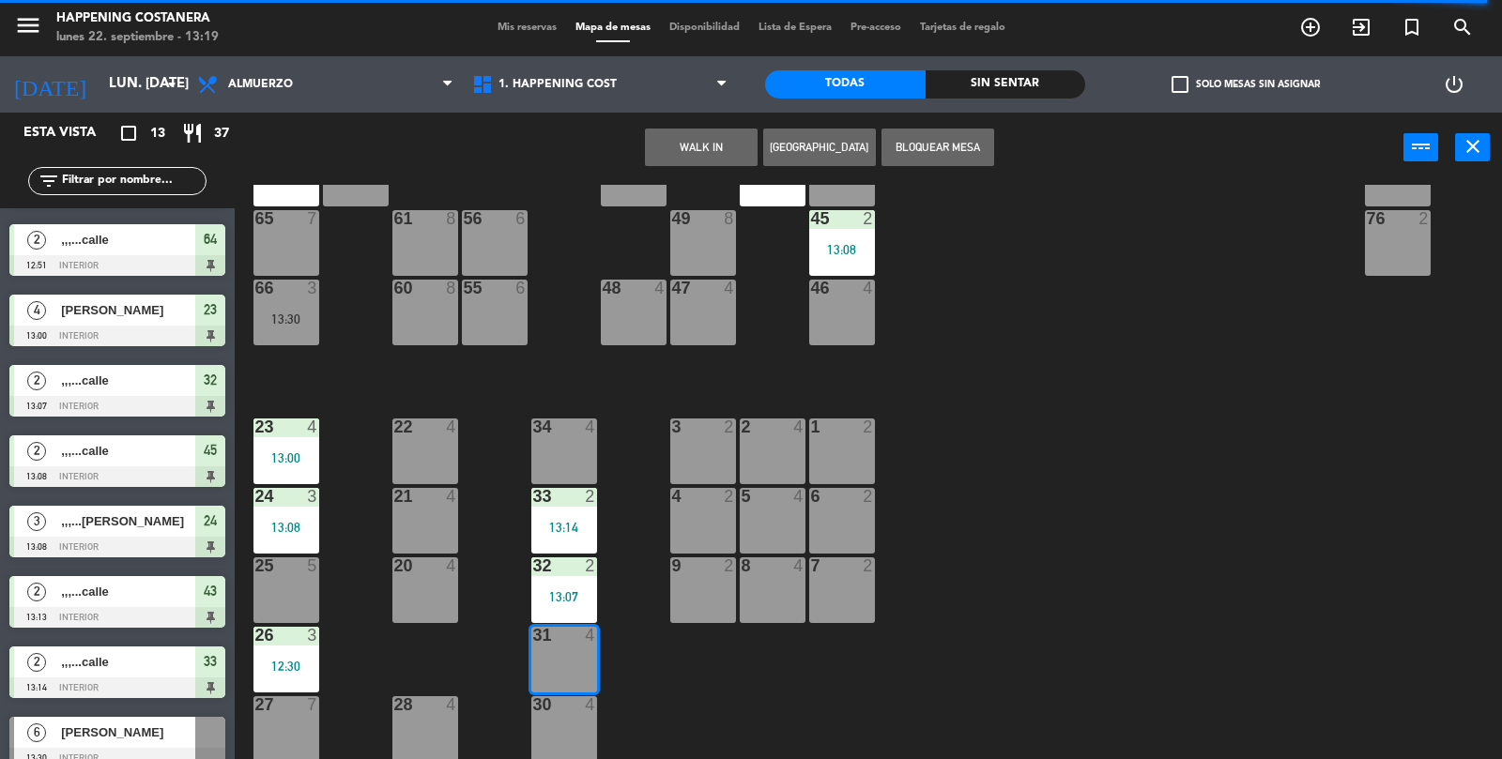
click at [680, 161] on button "WALK IN" at bounding box center [701, 148] width 113 height 38
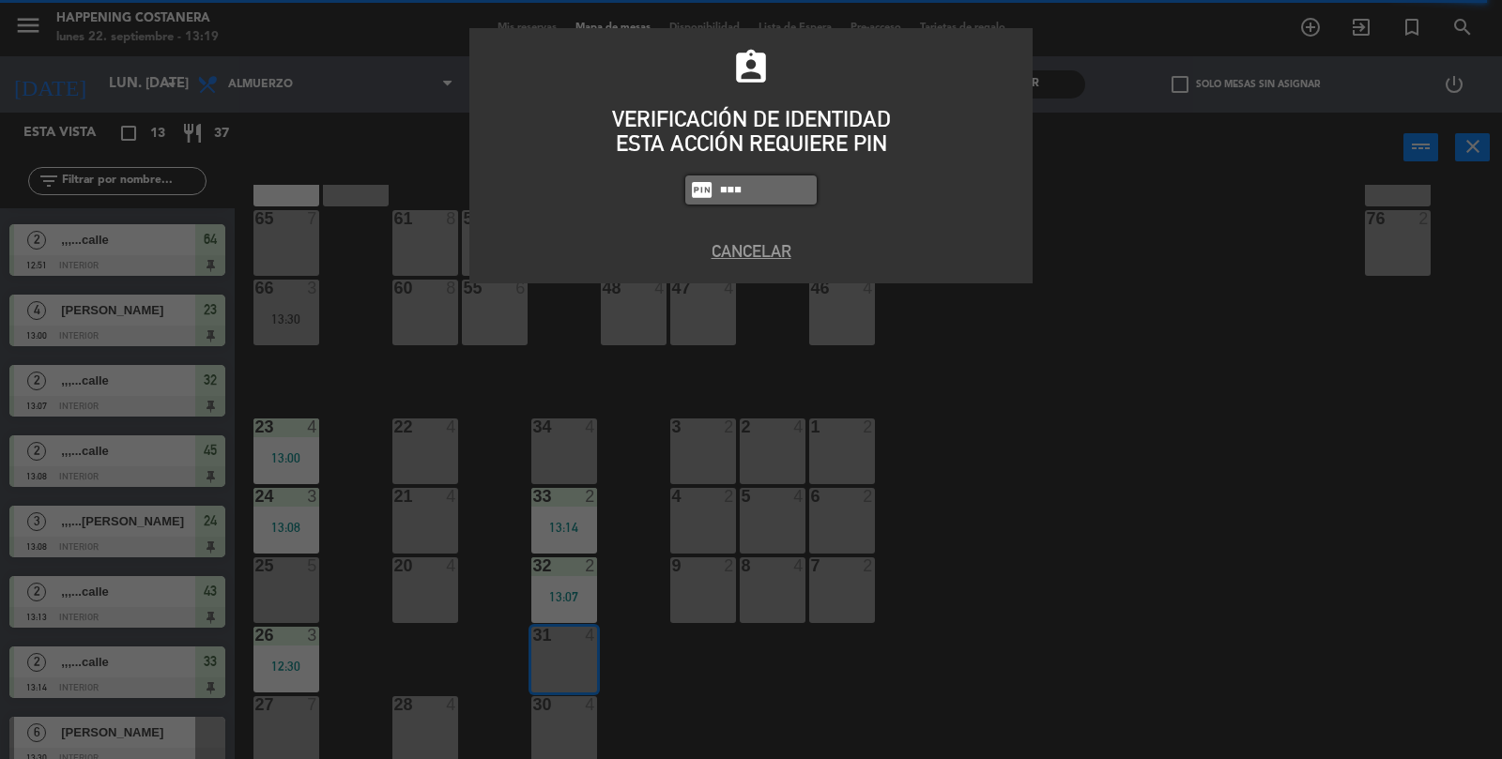
type input "3624"
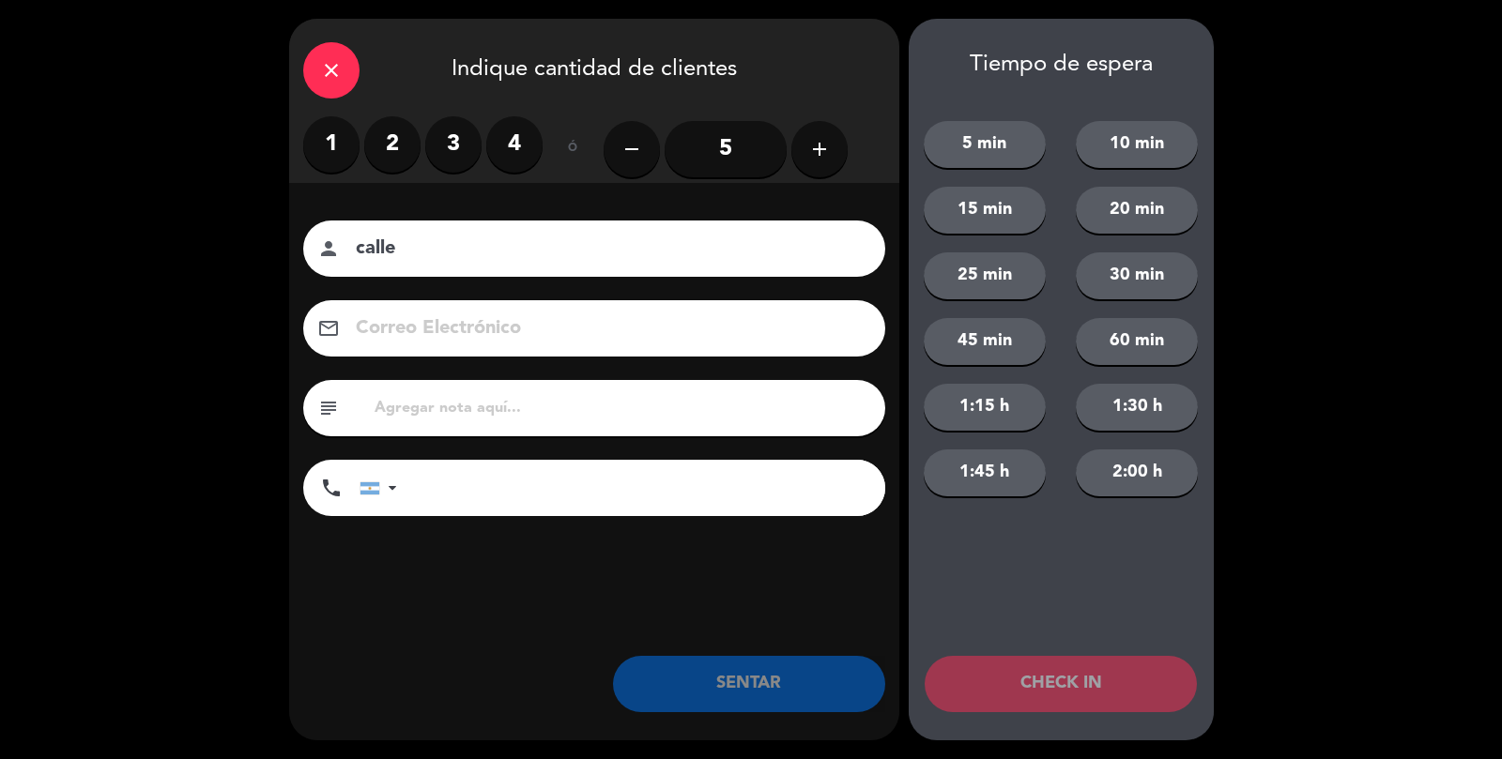
type input "calle"
click at [378, 169] on label "2" at bounding box center [392, 144] width 56 height 56
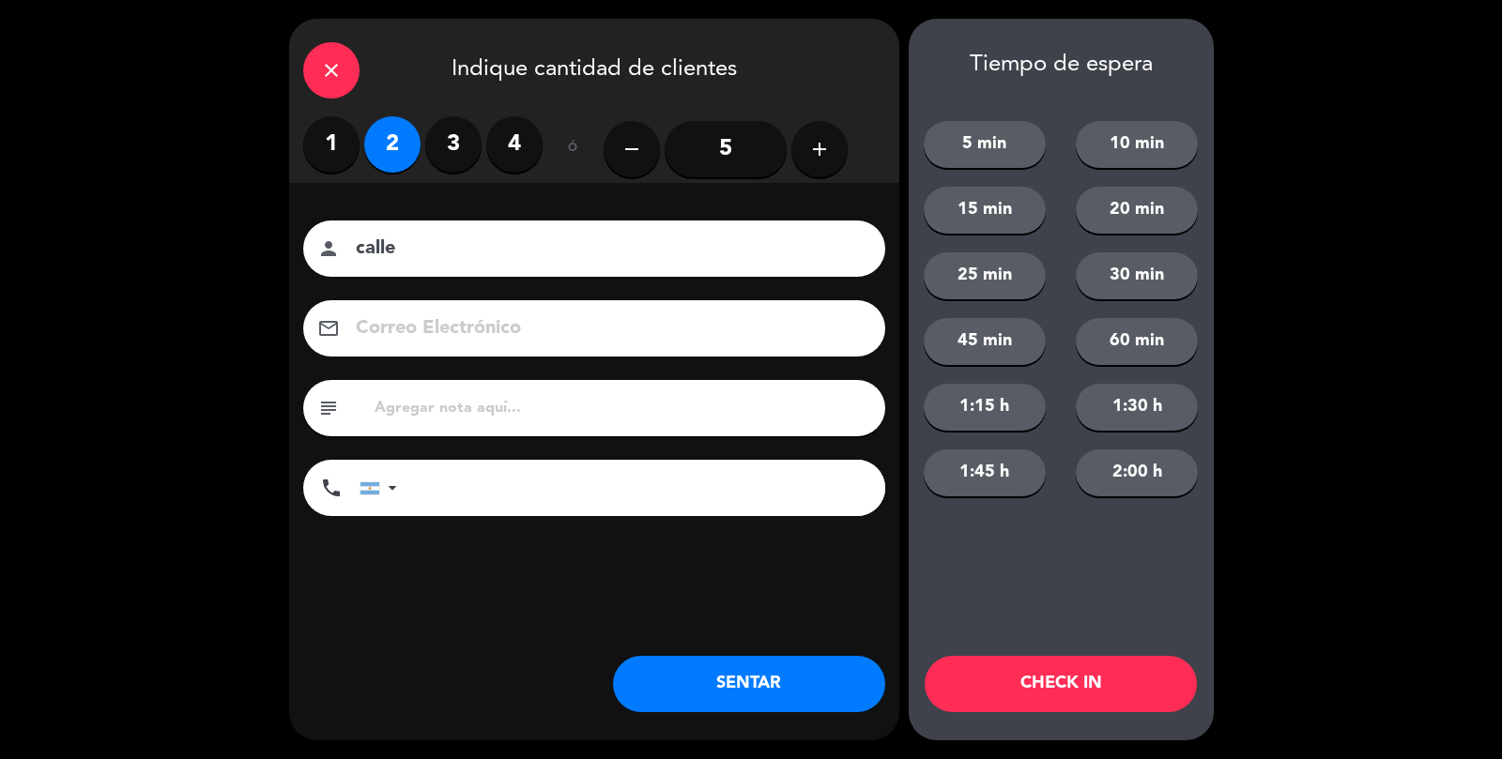
click at [758, 710] on button "SENTAR" at bounding box center [749, 684] width 272 height 56
